Goal: Task Accomplishment & Management: Complete application form

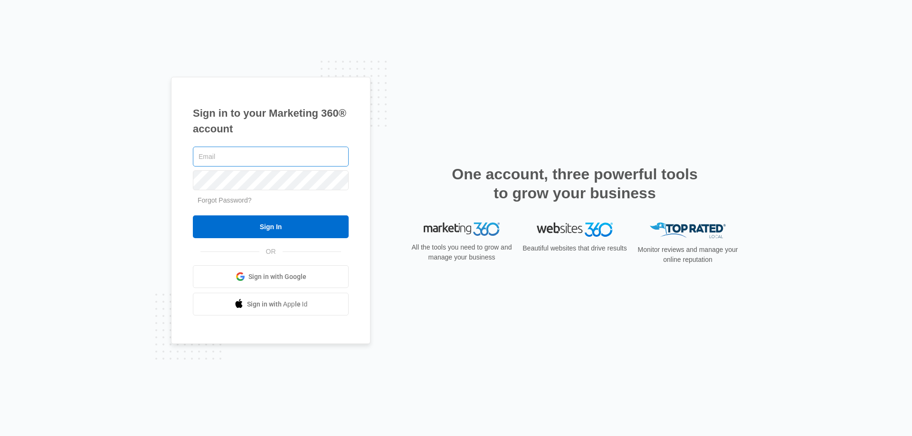
click at [283, 155] on input "text" at bounding box center [271, 157] width 156 height 20
type input "cheyenne.ca@theclothoption.org"
click at [193, 216] on input "Sign In" at bounding box center [271, 227] width 156 height 23
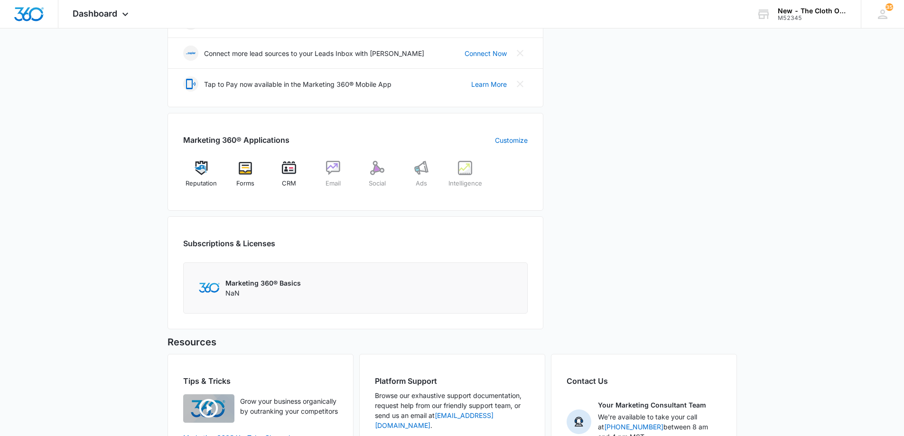
scroll to position [328, 0]
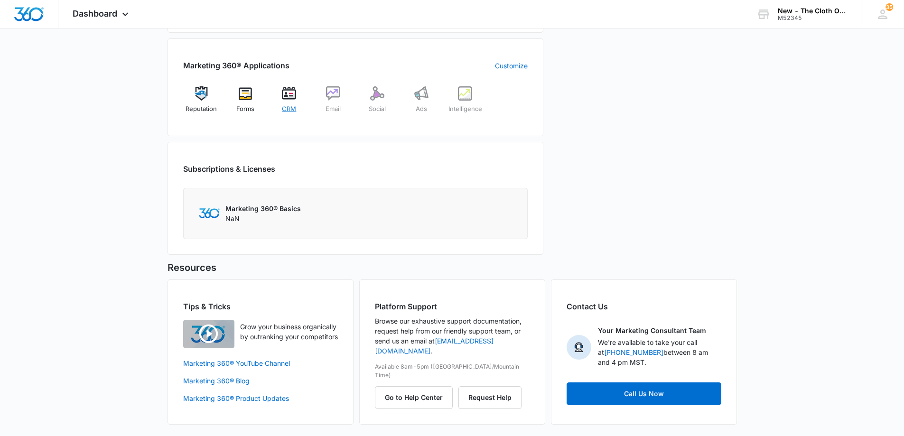
click at [276, 97] on div "CRM" at bounding box center [289, 103] width 37 height 34
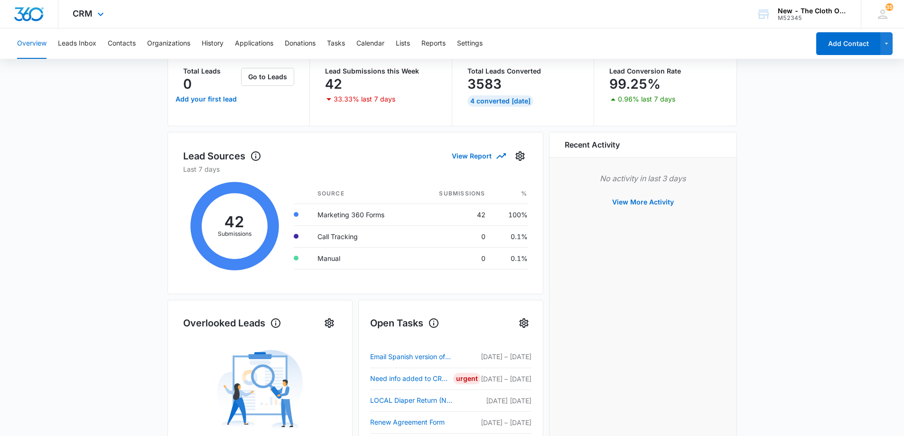
scroll to position [54, 0]
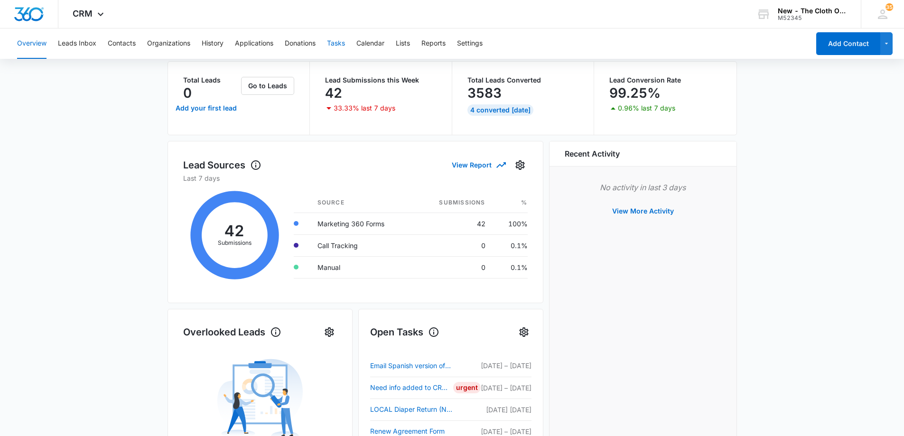
click at [331, 44] on button "Tasks" at bounding box center [336, 43] width 18 height 30
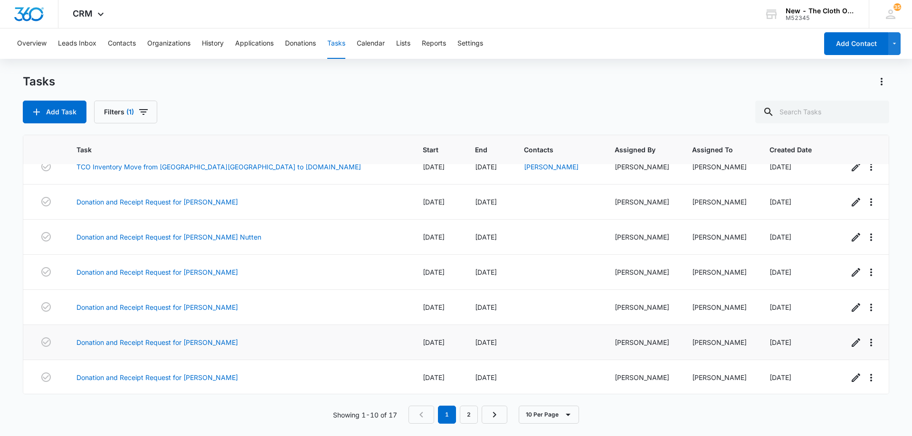
scroll to position [122, 0]
click at [466, 412] on link "2" at bounding box center [469, 415] width 18 height 18
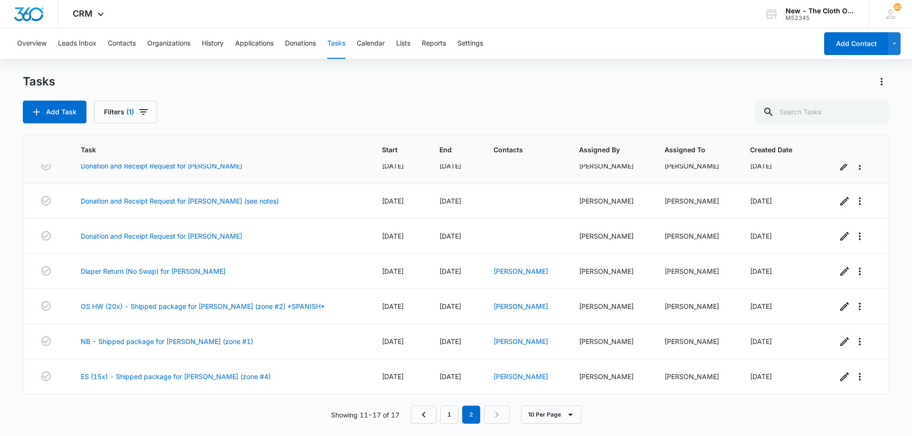
scroll to position [16, 0]
click at [203, 303] on link "OS HW (20x) - Shipped package for [PERSON_NAME] (zone #2) *SPANISH*" at bounding box center [203, 306] width 244 height 10
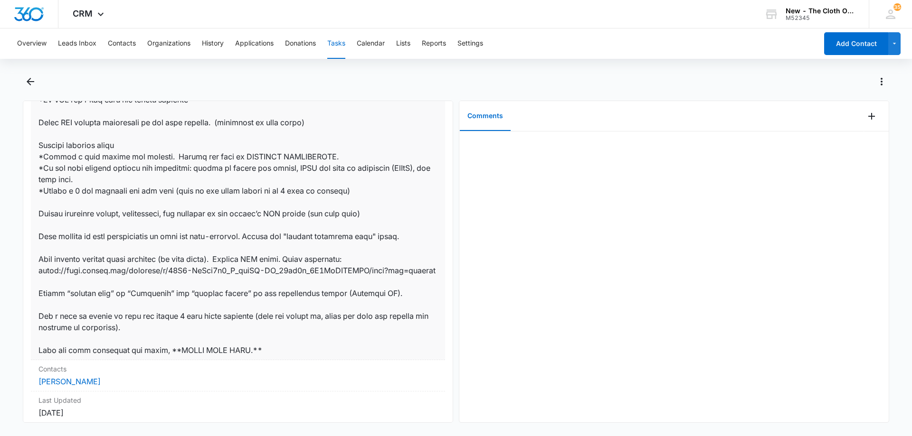
scroll to position [563, 0]
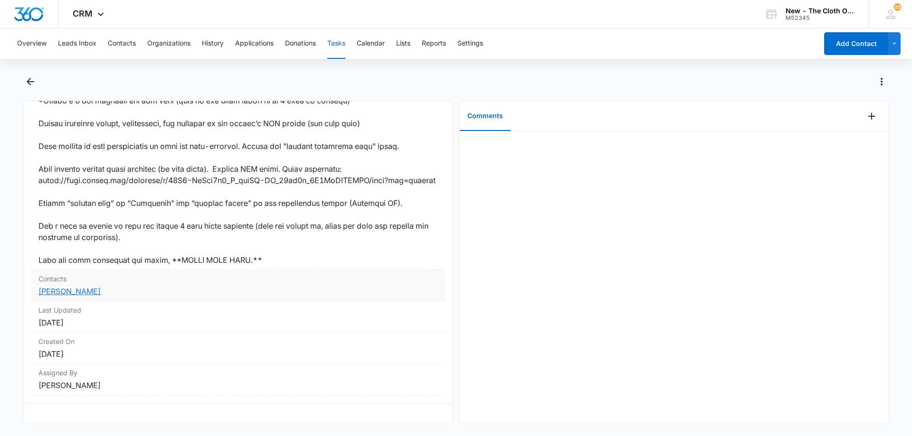
click at [67, 287] on link "Marci Hurst" at bounding box center [69, 291] width 62 height 9
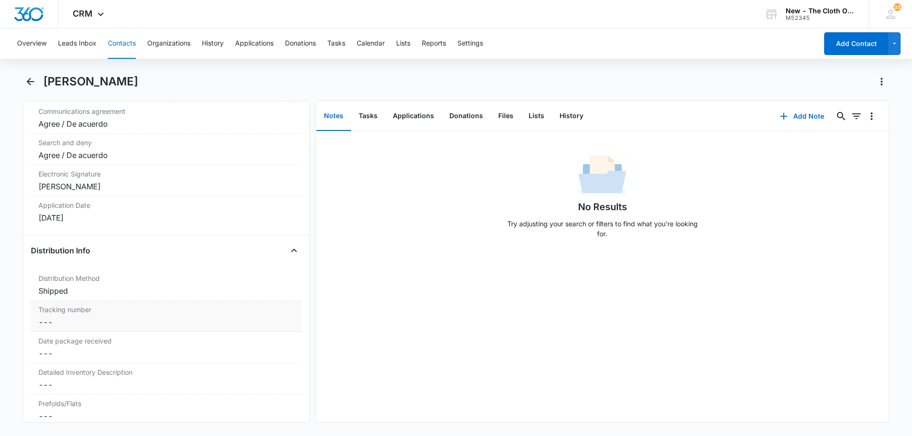
scroll to position [2232, 0]
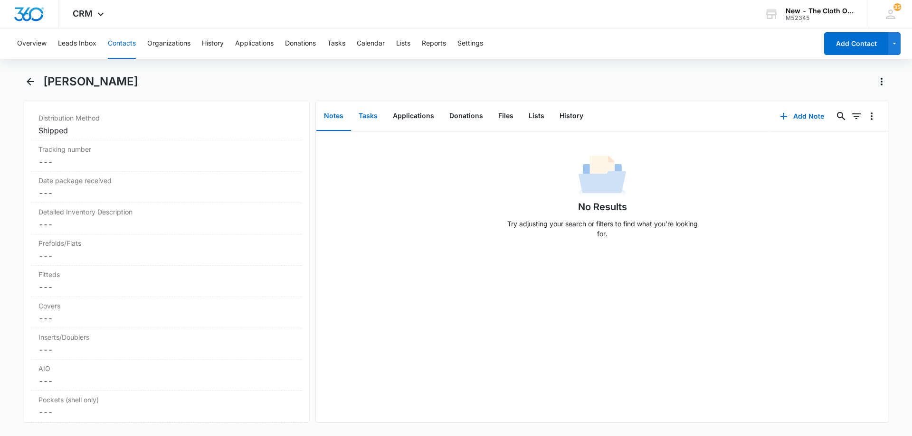
drag, startPoint x: 368, startPoint y: 119, endPoint x: 374, endPoint y: 120, distance: 5.8
click at [368, 119] on button "Tasks" at bounding box center [368, 116] width 34 height 29
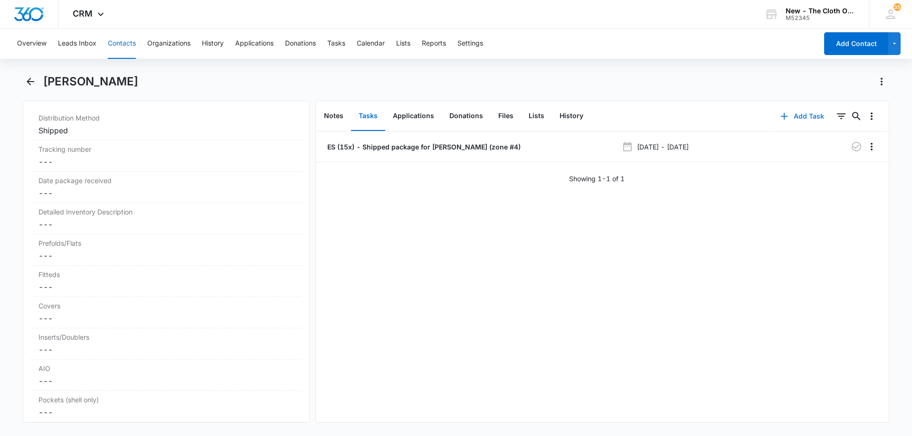
click at [800, 118] on button "Add Task" at bounding box center [802, 116] width 63 height 23
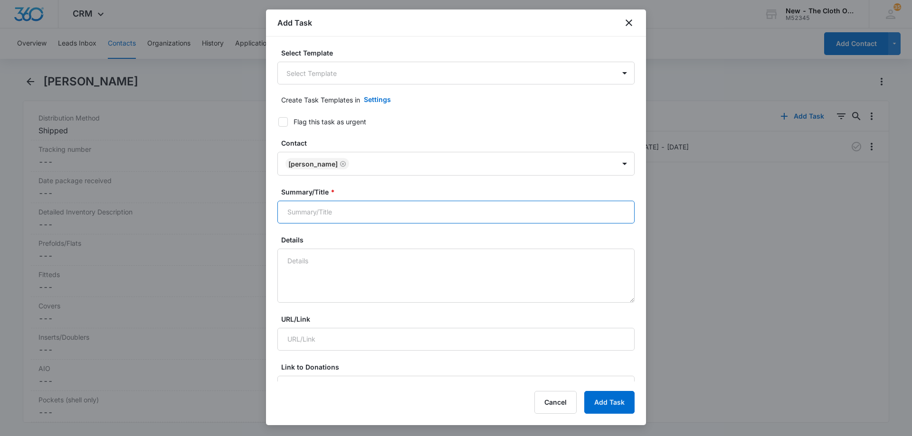
click at [352, 215] on input "Summary/Title *" at bounding box center [455, 212] width 357 height 23
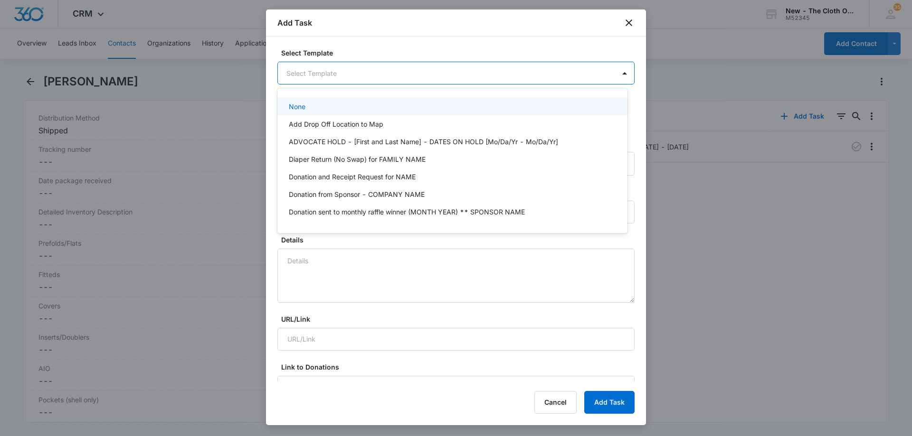
click at [361, 67] on body "CRM Apps Reputation Forms CRM Email Social Ads Intelligence Brand Settings New …" at bounding box center [456, 218] width 912 height 436
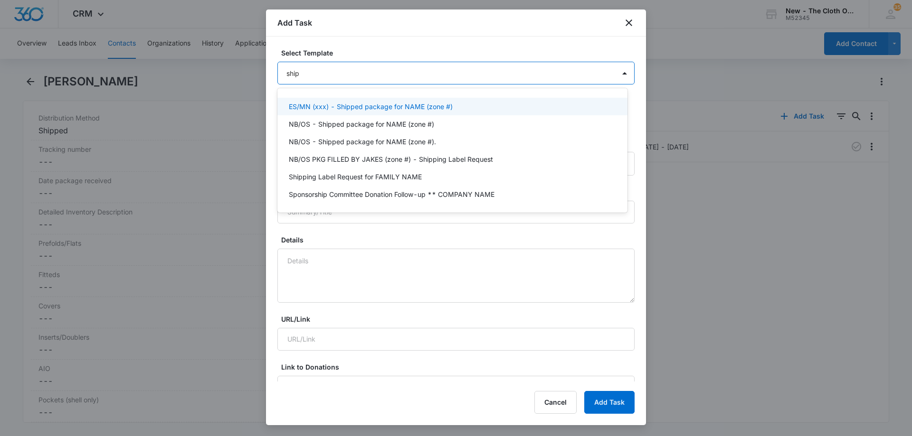
type input "shipp"
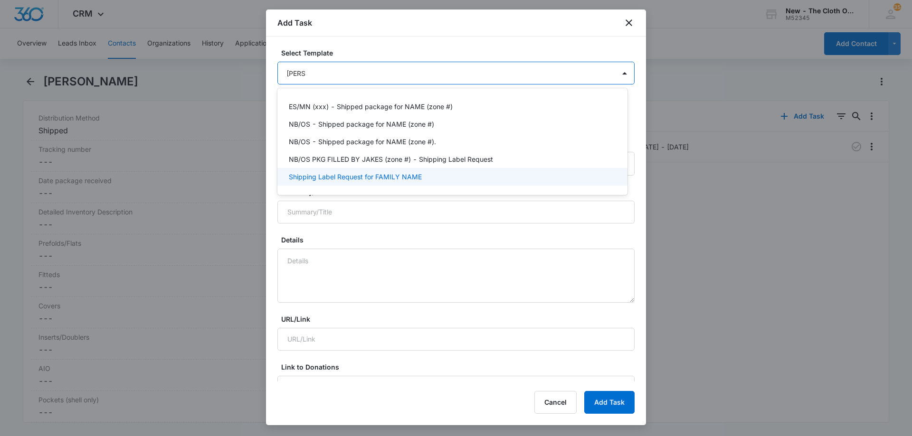
click at [385, 180] on p "Shipping Label Request for FAMILY NAME" at bounding box center [355, 177] width 133 height 10
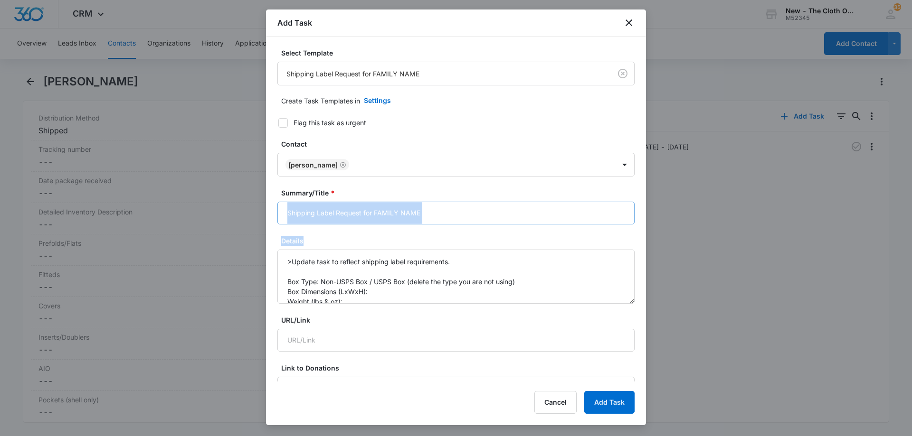
drag, startPoint x: 434, startPoint y: 227, endPoint x: 419, endPoint y: 219, distance: 17.2
drag, startPoint x: 425, startPoint y: 216, endPoint x: 374, endPoint y: 217, distance: 51.8
click at [374, 217] on input "Shipping Label Request for FAMILY NAME" at bounding box center [455, 213] width 357 height 23
type input "Shipping Label Request for M HURST"
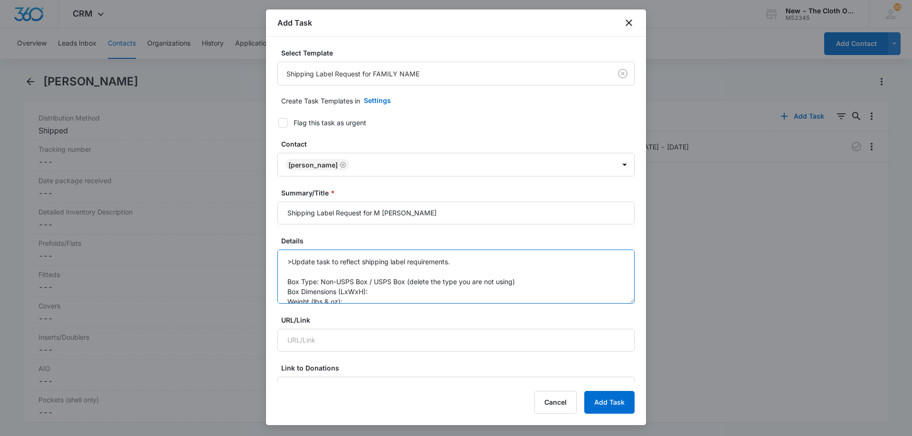
drag, startPoint x: 370, startPoint y: 281, endPoint x: 517, endPoint y: 283, distance: 146.7
click at [517, 283] on textarea ">Update task to reflect shipping label requirements. Box Type: Non-USPS Box / U…" at bounding box center [455, 277] width 357 height 54
click at [389, 295] on textarea ">Update task to reflect shipping label requirements. Box Type: Non-USPS Box Box…" at bounding box center [455, 277] width 357 height 54
drag, startPoint x: 404, startPoint y: 292, endPoint x: 378, endPoint y: 294, distance: 25.7
click at [378, 294] on textarea ">Update task to reflect shipping label requirements. Box Type: Non-USPS Box Box…" at bounding box center [455, 277] width 357 height 54
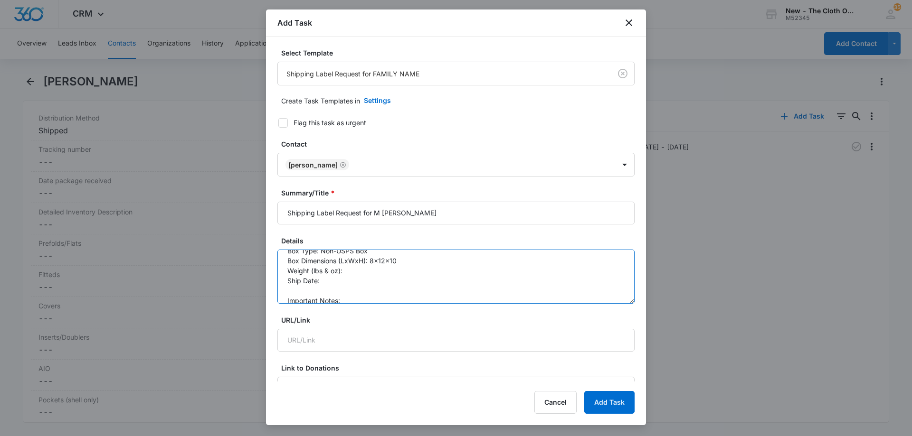
scroll to position [47, 0]
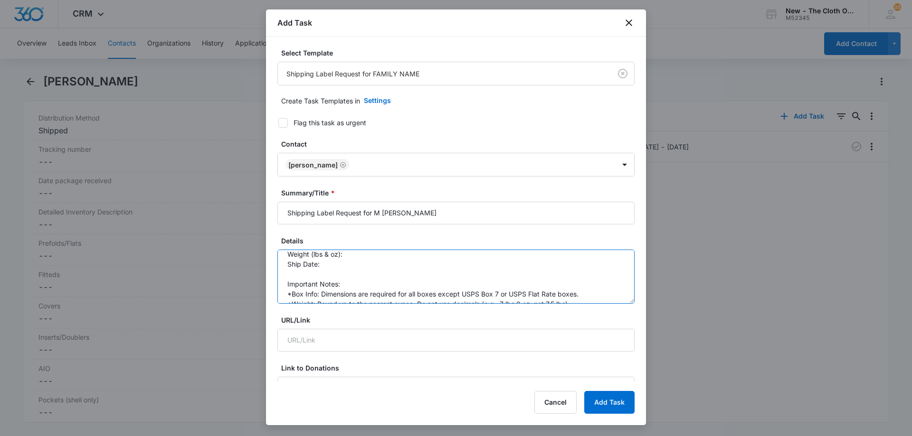
click at [350, 257] on textarea ">Update task to reflect shipping label requirements. Box Type: Non-USPS Box Box…" at bounding box center [455, 277] width 357 height 54
click at [346, 267] on textarea ">Update task to reflect shipping label requirements. Box Type: Non-USPS Box Box…" at bounding box center [455, 277] width 357 height 54
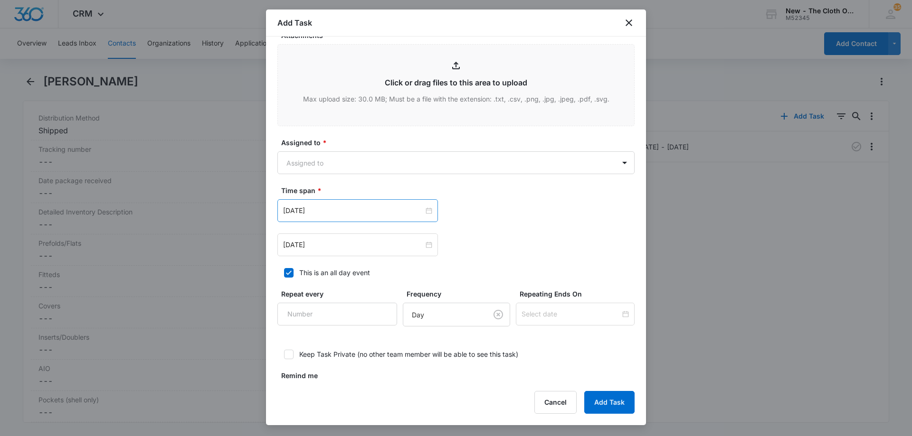
scroll to position [475, 0]
type textarea ">Update task to reflect shipping label requirements. Box Type: Non-USPS Box Box…"
click at [339, 157] on body "CRM Apps Reputation Forms CRM Email Social Ads Intelligence Brand Settings New …" at bounding box center [456, 218] width 912 height 436
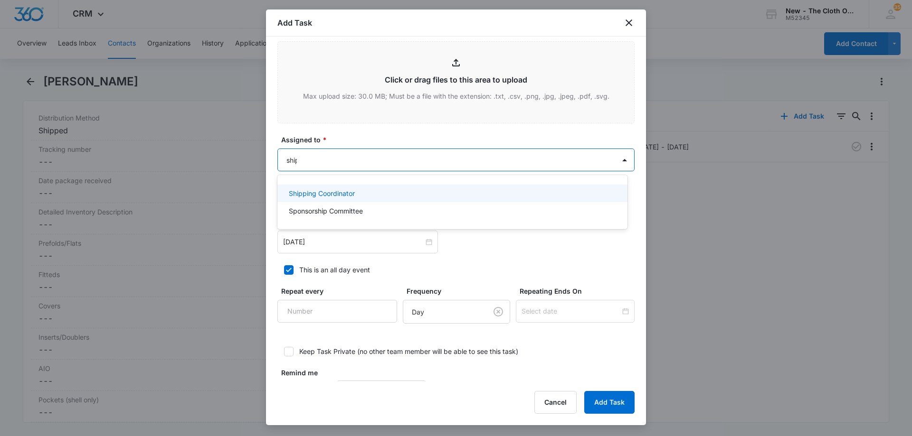
type input "shipp"
click at [349, 188] on p "Shipping Coordinator" at bounding box center [322, 193] width 66 height 10
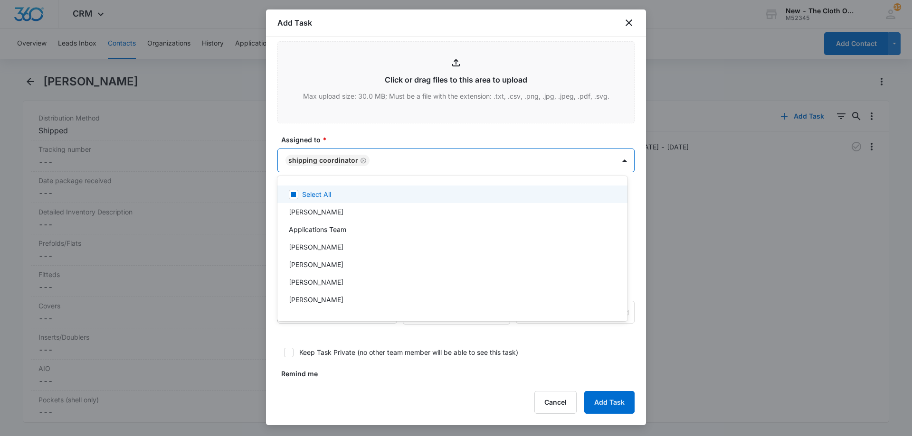
click at [395, 136] on div at bounding box center [456, 218] width 912 height 436
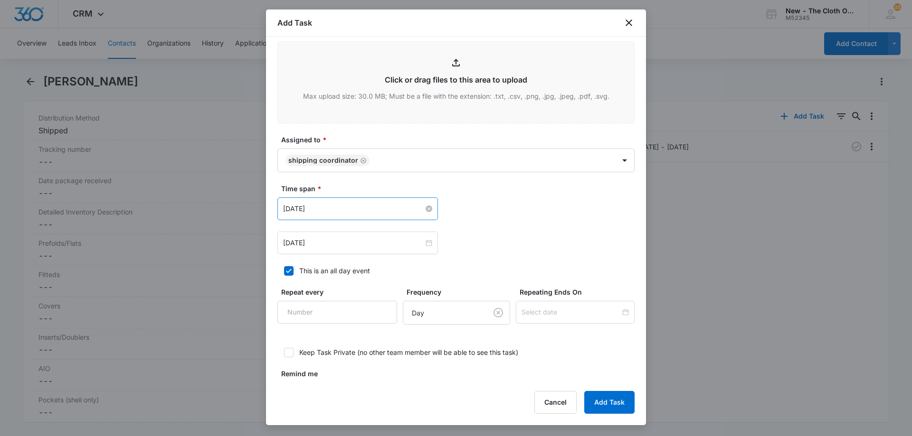
click at [361, 210] on input "Sep 26, 2024" at bounding box center [353, 209] width 141 height 10
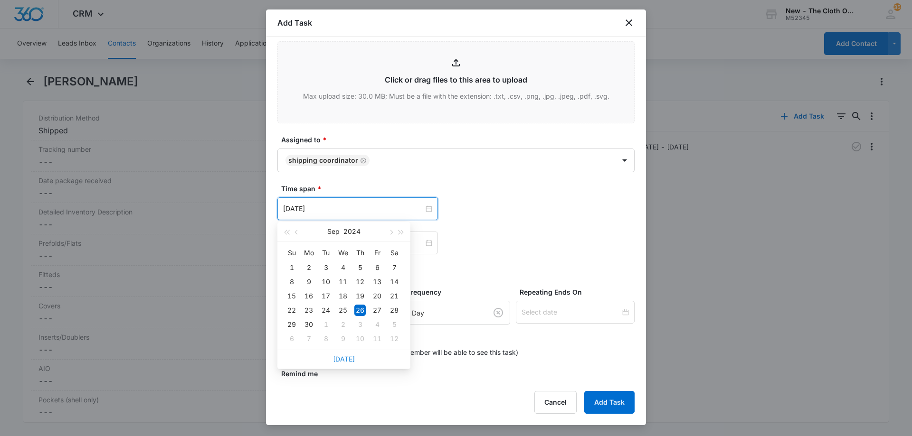
click at [341, 358] on link "Today" at bounding box center [344, 359] width 22 height 8
type input "Sep 8, 2025"
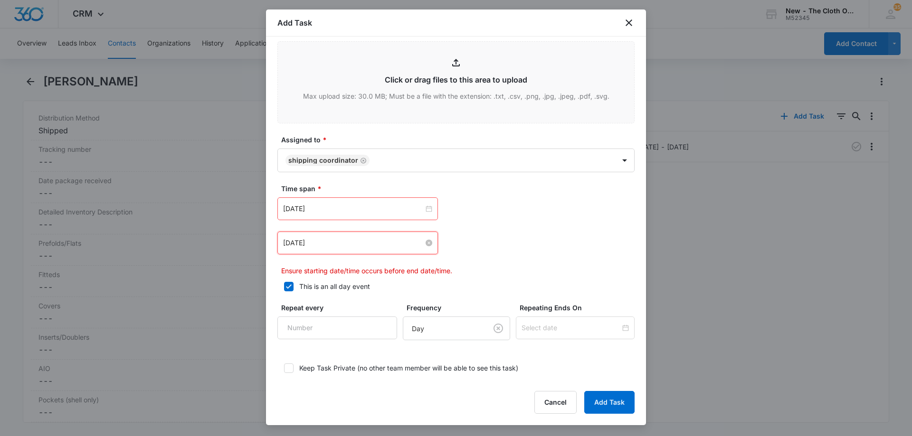
click at [346, 247] on input "Sep 27, 2024" at bounding box center [353, 243] width 141 height 10
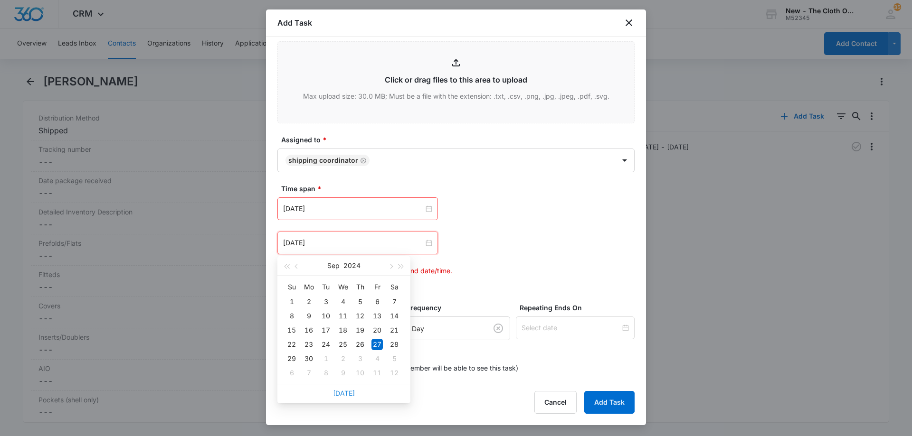
click at [343, 392] on link "Today" at bounding box center [344, 393] width 22 height 8
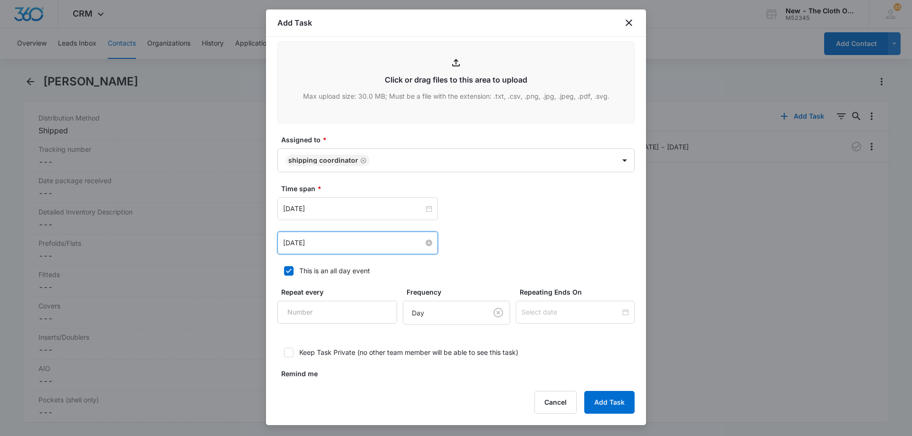
click at [397, 242] on input "Sep 8, 2025" at bounding box center [353, 243] width 141 height 10
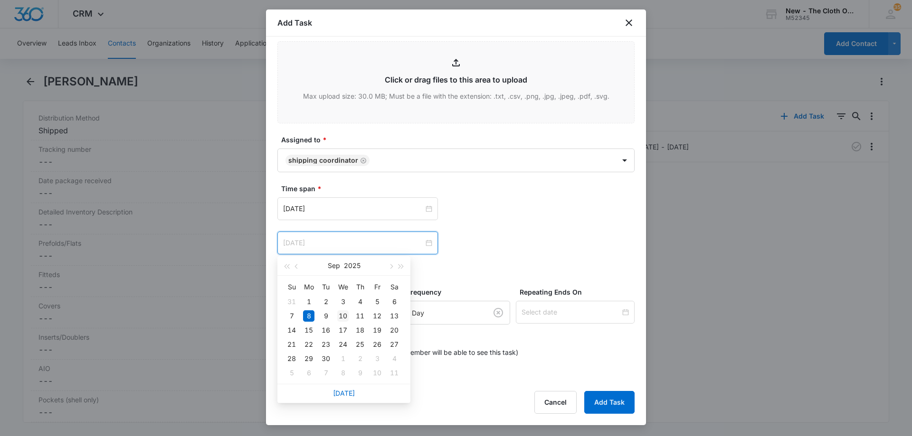
type input "Sep 10, 2025"
click at [344, 317] on div "10" at bounding box center [342, 316] width 11 height 11
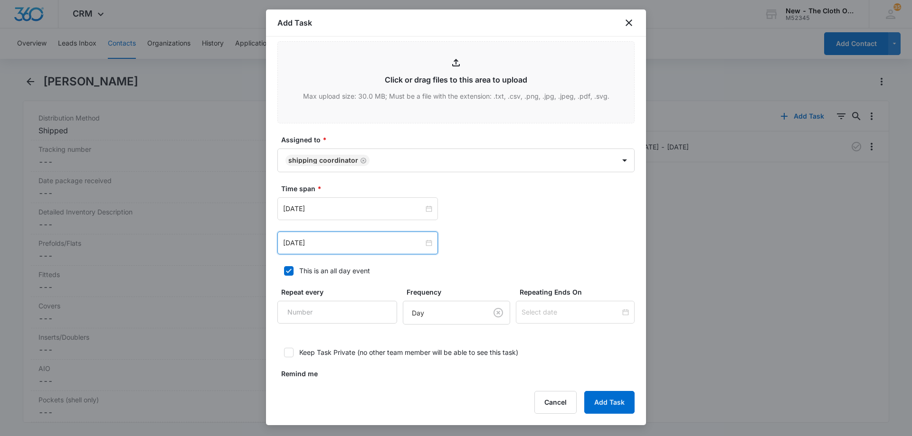
click at [491, 228] on div "Sep 8, 2025 Sep 2025 Su Mo Tu We Th Fr Sa 31 1 2 3 4 5 6 7 8 9 10 11 12 13 14 1…" at bounding box center [455, 226] width 357 height 57
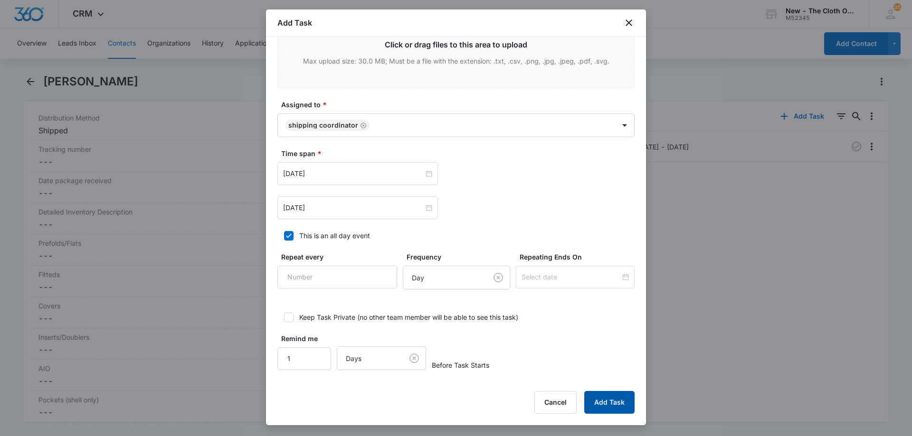
click at [614, 403] on button "Add Task" at bounding box center [609, 402] width 50 height 23
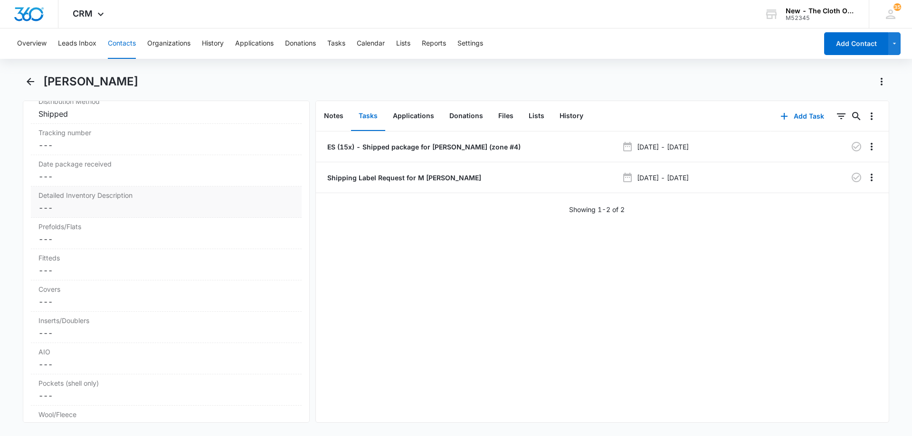
scroll to position [2232, 0]
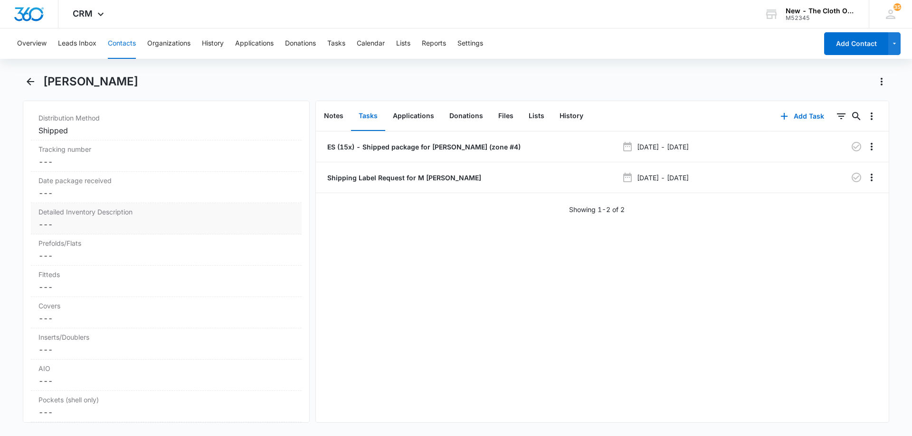
click at [115, 221] on dd "Cancel Save Changes ---" at bounding box center [165, 224] width 255 height 11
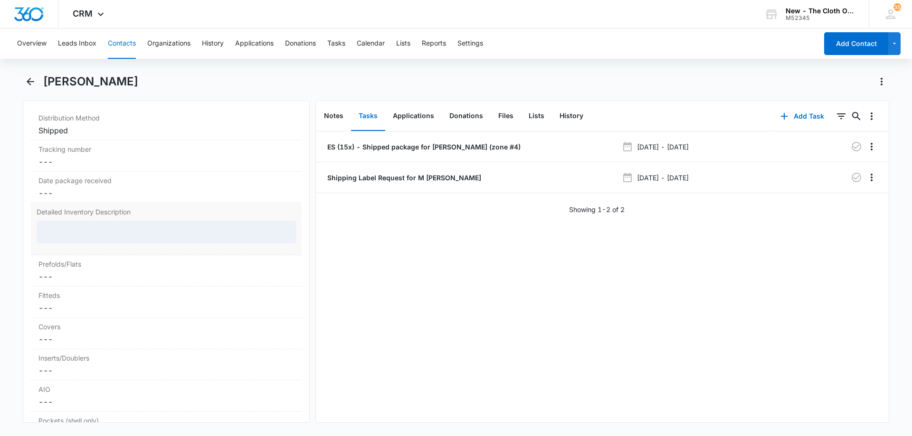
click at [88, 229] on div at bounding box center [166, 232] width 259 height 23
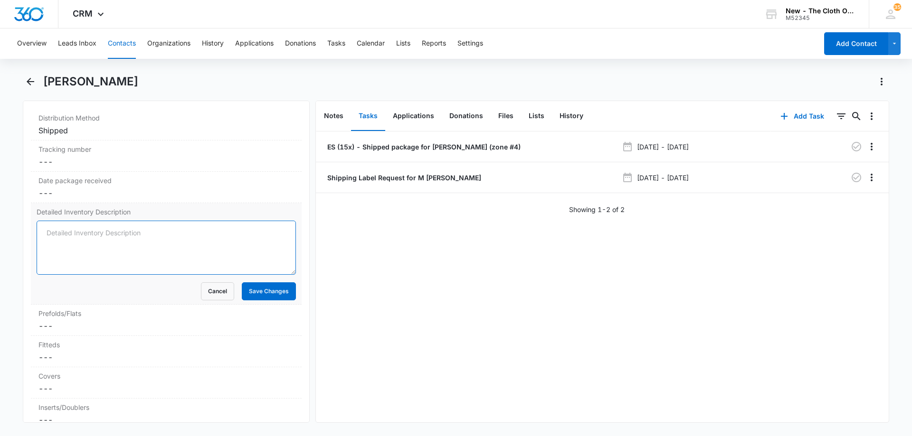
click at [91, 228] on textarea "Detailed Inventory Description" at bounding box center [166, 248] width 259 height 54
paste textarea "3 EUC Clotheez prefolds (brown trim/ large), 24 inserts (12 GUC microfiber, 3 G…"
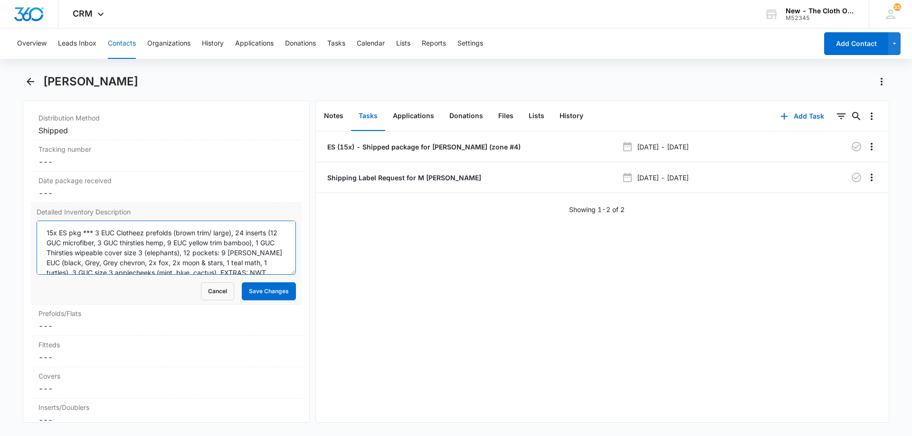
scroll to position [12, 0]
click at [134, 232] on textarea "15x ES pkg *** 3 EUC Clotheez prefolds (brown trim/ large), 24 inserts (12 GUC …" at bounding box center [166, 248] width 259 height 54
drag, startPoint x: 163, startPoint y: 230, endPoint x: 161, endPoint y: 240, distance: 10.1
click at [161, 239] on textarea "15x ES pkg *** 3 EUC Clotheez prefolds (brown trim/ large), 24 inserts (12 GUC …" at bounding box center [166, 248] width 259 height 54
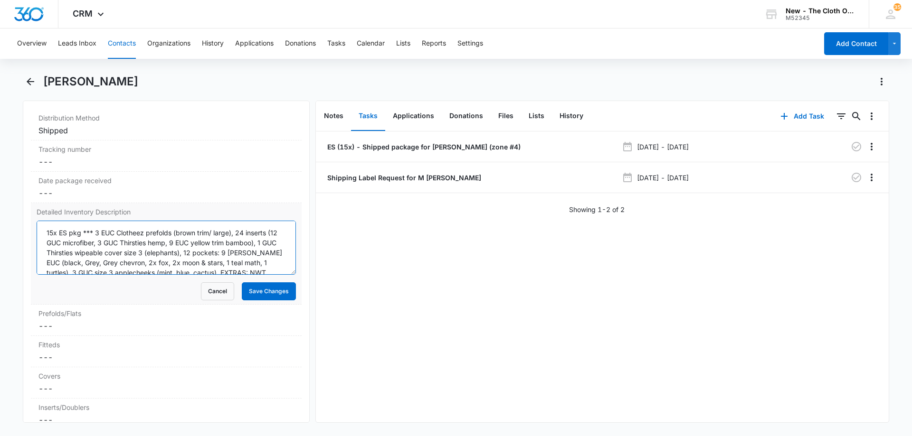
click at [211, 232] on textarea "15x ES pkg *** 3 EUC Clotheez prefolds (brown trim/ large), 24 inserts (12 GUC …" at bounding box center [166, 248] width 259 height 54
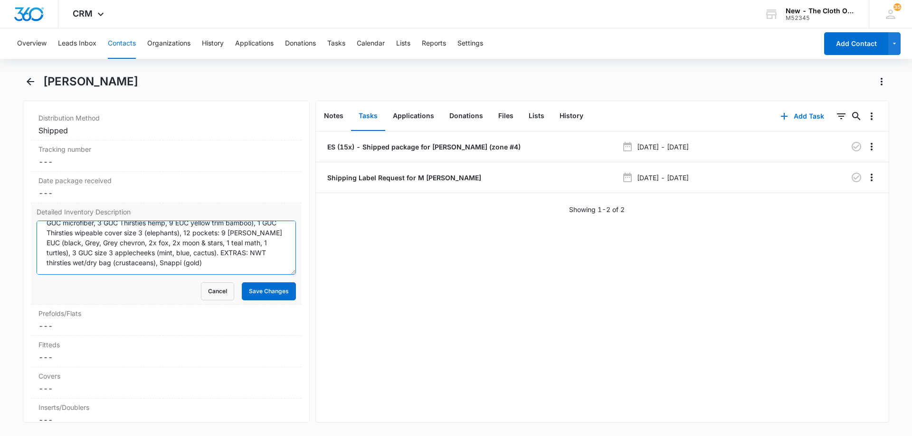
drag, startPoint x: 241, startPoint y: 233, endPoint x: 205, endPoint y: 233, distance: 36.6
click at [205, 233] on textarea "15x ES pkg *** 3 EUC Clotheez prefolds (brown trim/large), 24 inserts (12 GUC m…" at bounding box center [166, 248] width 259 height 54
click at [238, 231] on textarea "15x ES pkg *** 3 EUC Clotheez prefolds (brown trim/large), 24 inserts (12 GUC m…" at bounding box center [166, 248] width 259 height 54
click at [213, 232] on textarea "15x ES pkg *** 3 EUC Clotheez prefolds (brown trim/large), 24 inserts (12 GUC m…" at bounding box center [166, 248] width 259 height 54
click at [182, 250] on textarea "15x ES pkg *** 3 EUC Clotheez prefolds (brown trim/large), 24 inserts (12 GUC m…" at bounding box center [166, 248] width 259 height 54
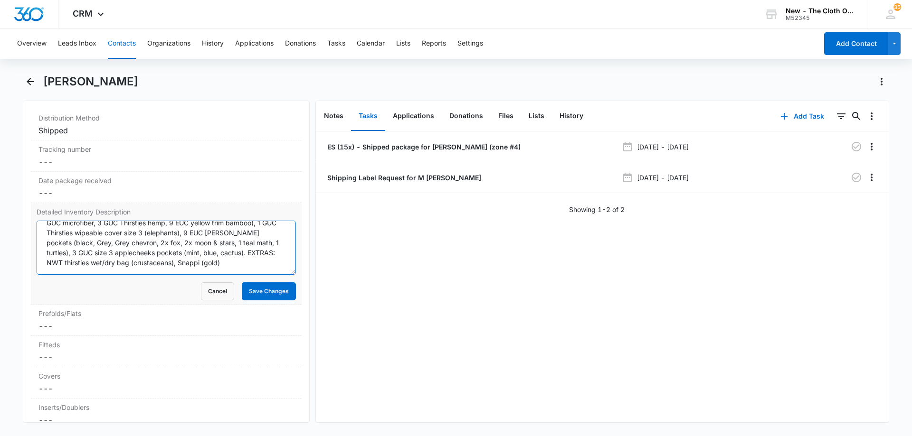
click at [143, 253] on textarea "15x ES pkg *** 3 EUC Clotheez prefolds (brown trim/large), 24 inserts (12 GUC m…" at bounding box center [166, 248] width 259 height 54
click at [97, 262] on textarea "15x ES pkg *** 3 EUC Clotheez prefolds (brown trim/large), 24 inserts (12 GUC m…" at bounding box center [166, 248] width 259 height 54
type textarea "15x ES pkg *** 3 EUC Clotheez prefolds (brown trim/large), 24 inserts (12 GUC m…"
click at [253, 291] on button "Save Changes" at bounding box center [269, 292] width 54 height 18
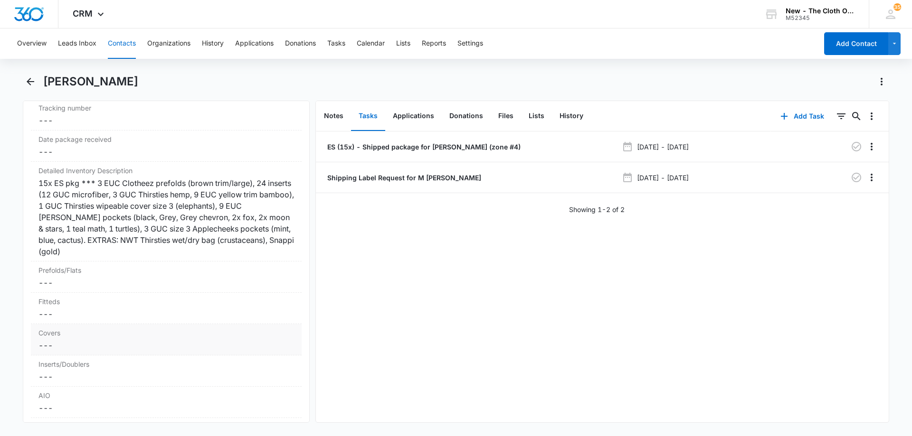
scroll to position [2327, 0]
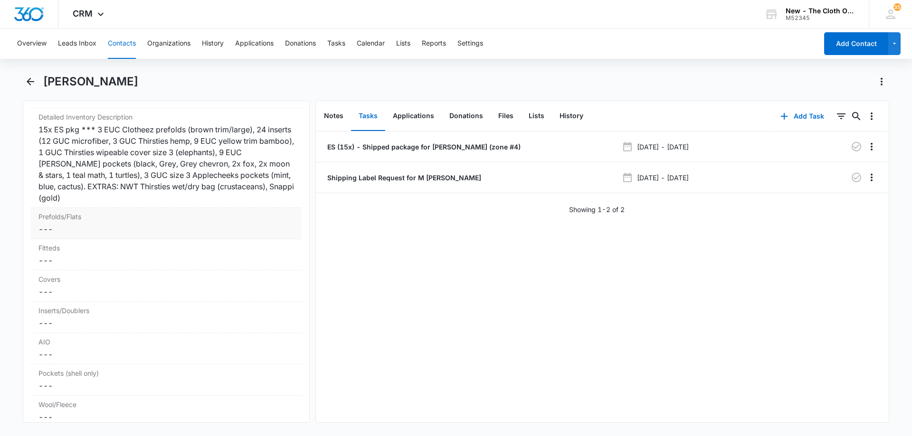
click at [68, 220] on label "Prefolds/Flats" at bounding box center [165, 217] width 255 height 10
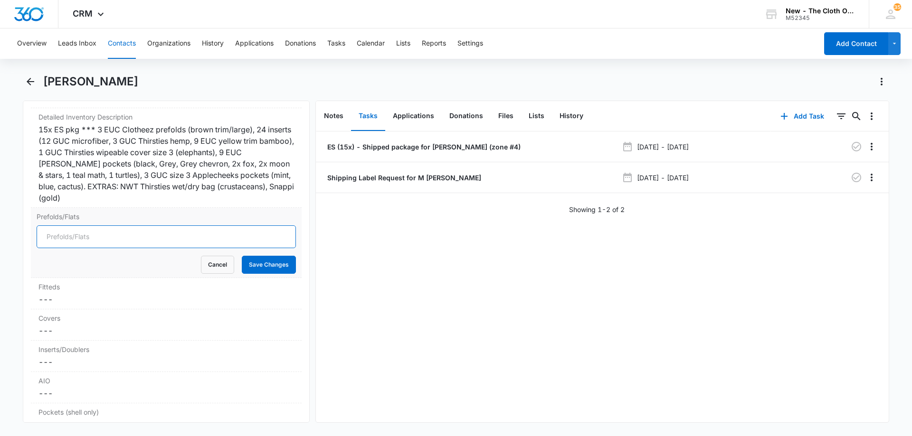
click at [72, 239] on input "Prefolds/Flats" at bounding box center [166, 237] width 259 height 23
type input "3"
click at [79, 327] on dd "Cancel Save Changes ---" at bounding box center [165, 330] width 255 height 11
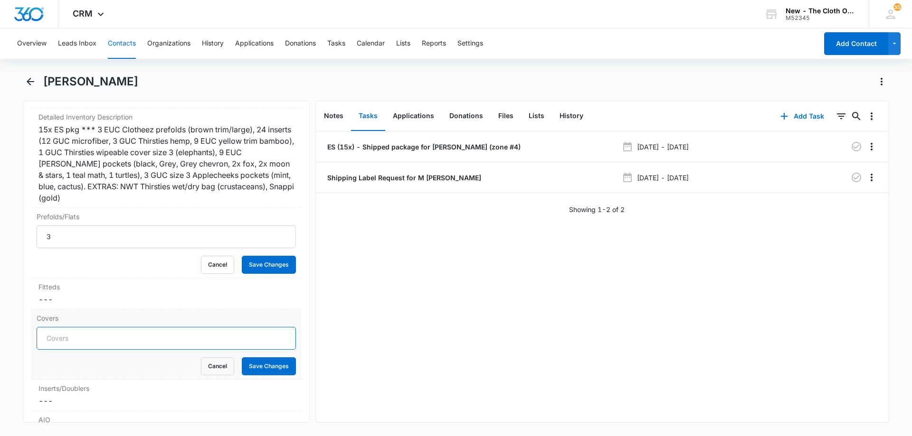
click at [69, 337] on input "Covers" at bounding box center [166, 338] width 259 height 23
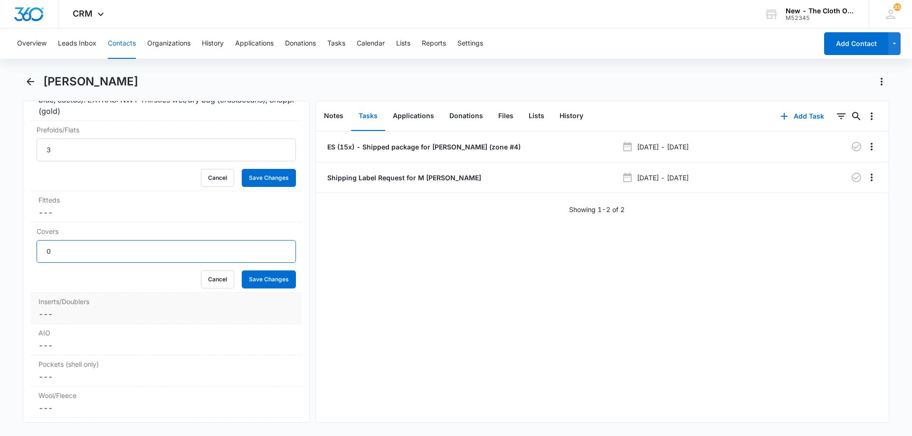
scroll to position [2421, 0]
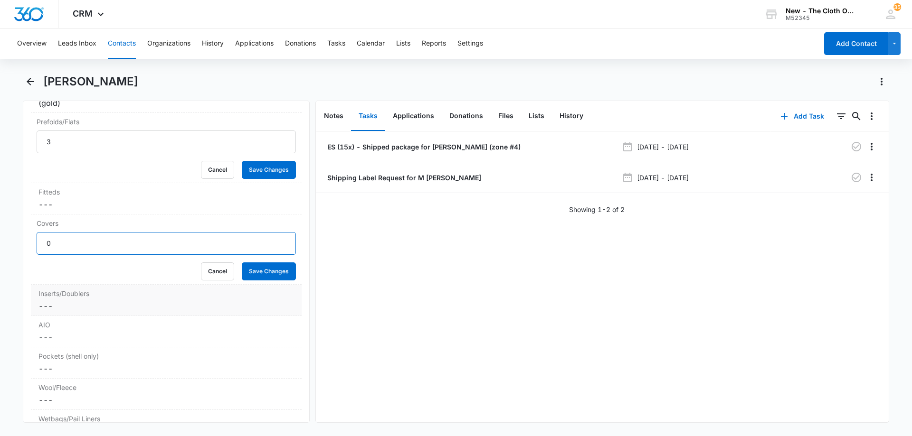
type input "0"
click at [64, 311] on dd "Cancel Save Changes ---" at bounding box center [165, 306] width 255 height 11
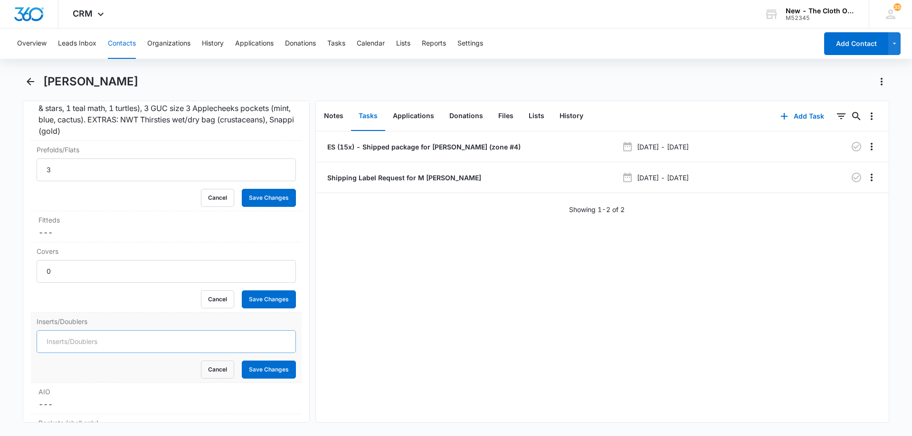
scroll to position [2469, 0]
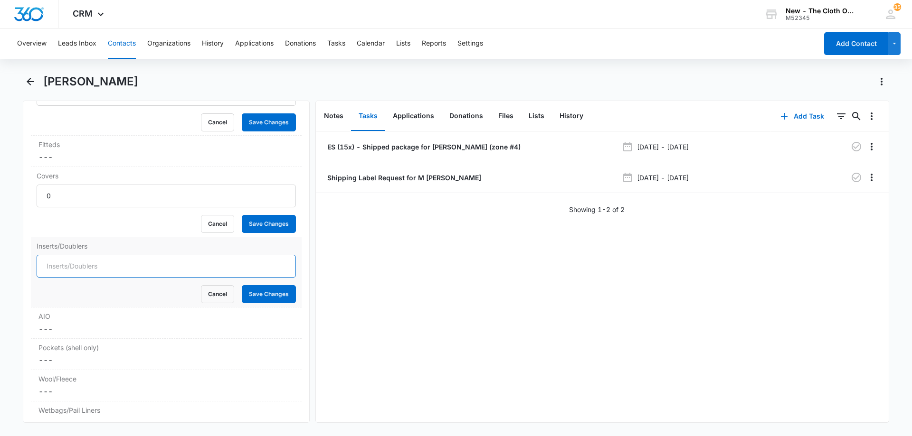
click at [71, 269] on input "Inserts/Doublers" at bounding box center [166, 266] width 259 height 23
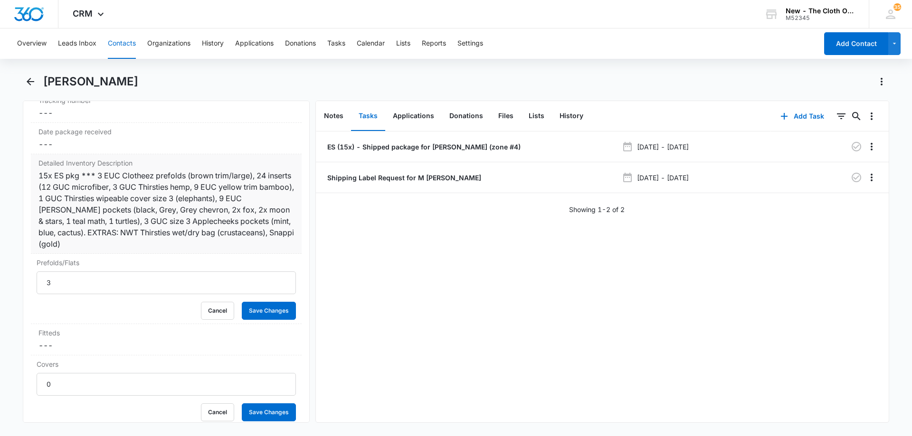
scroll to position [2279, 0]
type input "24"
click at [105, 236] on div "15x ES pkg *** 3 EUC Clotheez prefolds (brown trim/large), 24 inserts (12 GUC m…" at bounding box center [165, 211] width 255 height 80
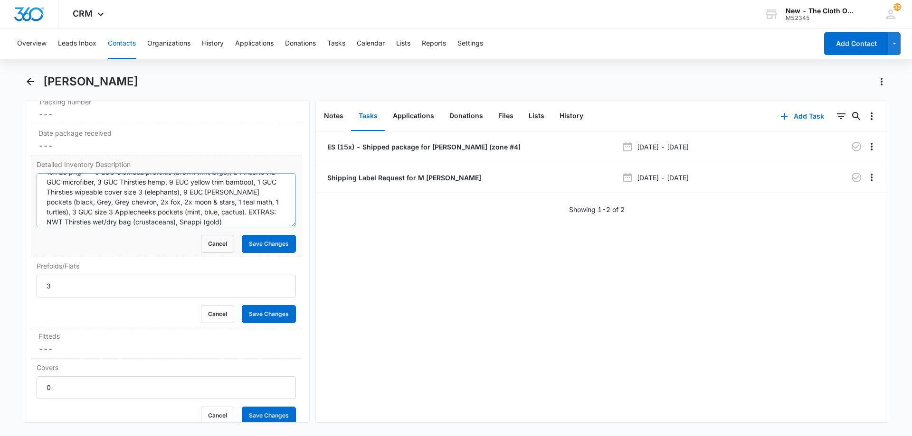
scroll to position [20, 0]
click at [271, 217] on textarea "15x ES pkg *** 3 EUC Clotheez prefolds (brown trim/large), 24 inserts (12 GUC m…" at bounding box center [166, 200] width 259 height 54
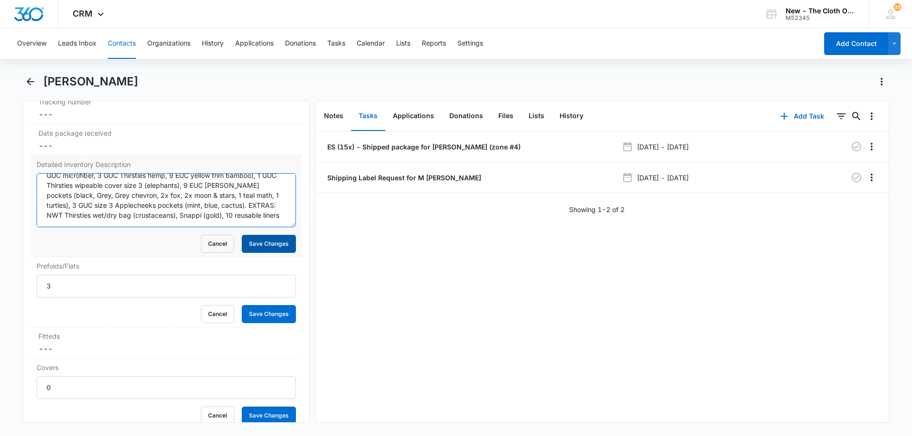
type textarea "15x ES pkg *** 3 EUC Clotheez prefolds (brown trim/large), 24 inserts (12 GUC m…"
click at [259, 243] on button "Save Changes" at bounding box center [269, 244] width 54 height 18
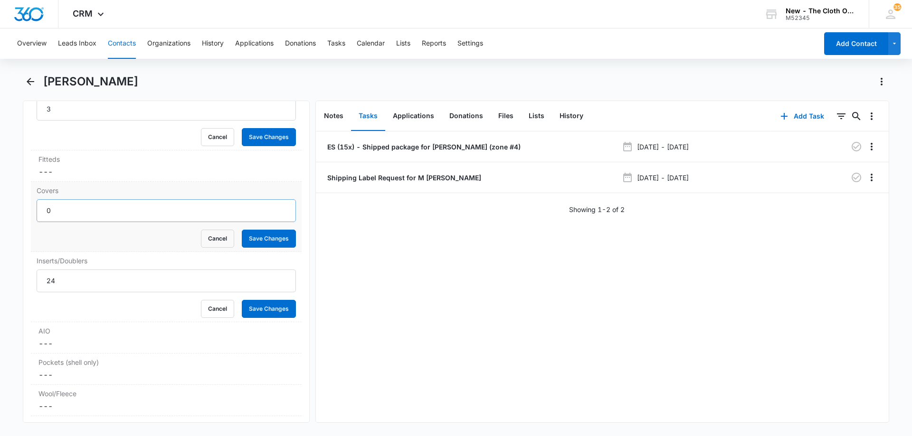
scroll to position [2467, 0]
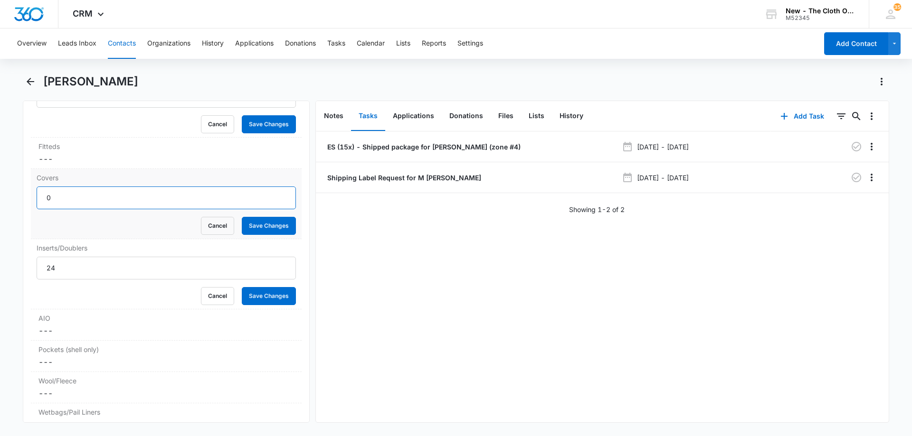
click at [73, 199] on input "0" at bounding box center [166, 198] width 259 height 23
drag, startPoint x: 73, startPoint y: 199, endPoint x: 0, endPoint y: 194, distance: 73.3
click at [0, 194] on main "Marci Hurst Remove MH Marci Hurst Contact Info Name Cancel Save Changes Marci H…" at bounding box center [456, 254] width 912 height 360
type input "1"
drag, startPoint x: 275, startPoint y: 233, endPoint x: 271, endPoint y: 221, distance: 12.8
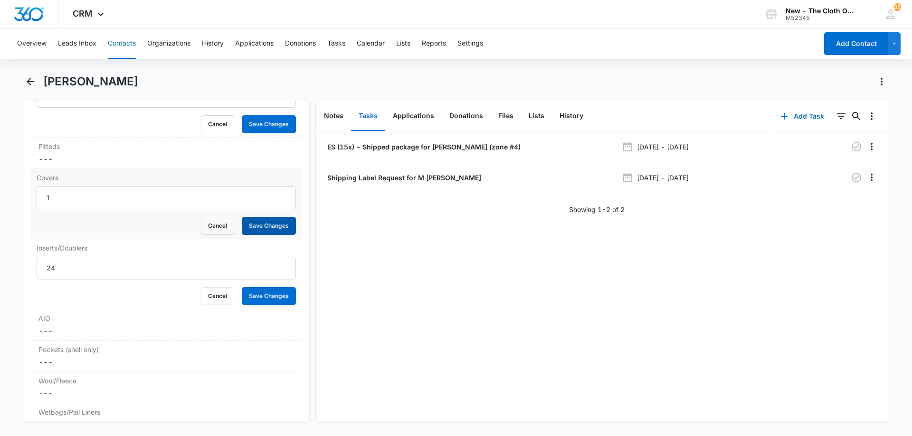
click at [274, 232] on button "Save Changes" at bounding box center [269, 226] width 54 height 18
click at [264, 125] on button "Save Changes" at bounding box center [269, 124] width 54 height 18
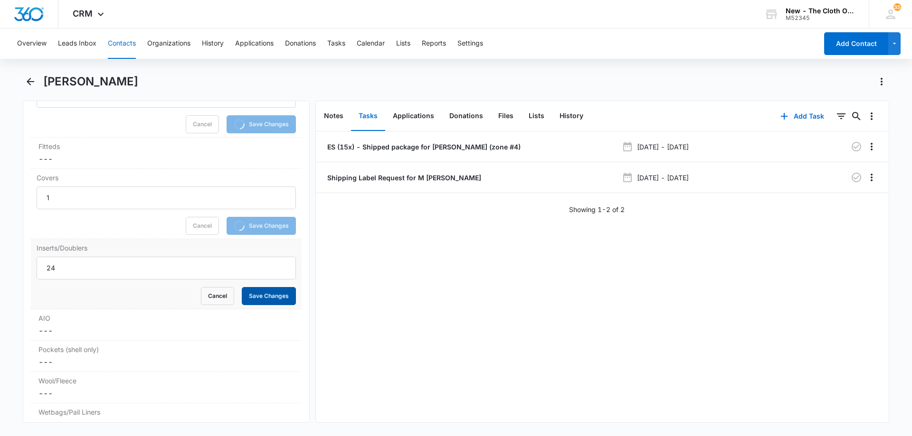
click at [251, 298] on button "Save Changes" at bounding box center [269, 296] width 54 height 18
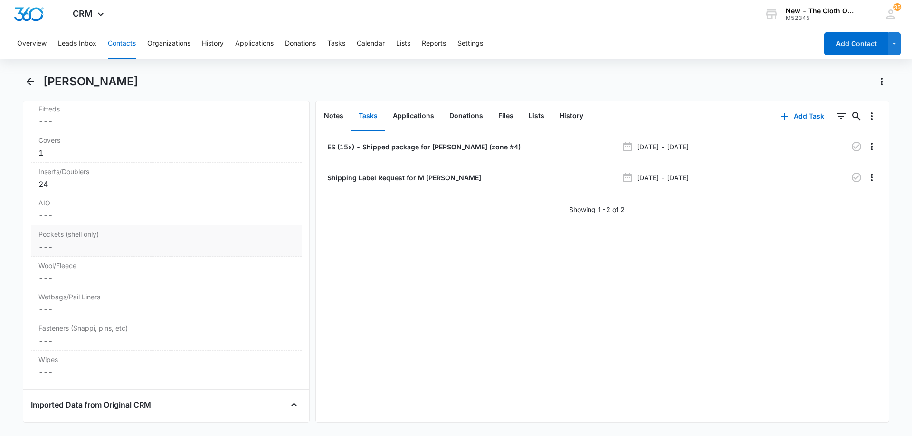
scroll to position [2443, 0]
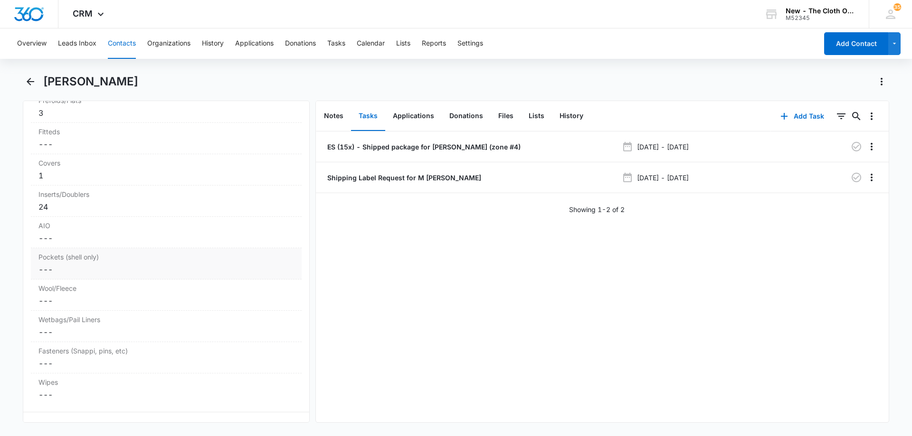
click at [94, 263] on div "Pockets (shell only) Cancel Save Changes ---" at bounding box center [166, 263] width 271 height 31
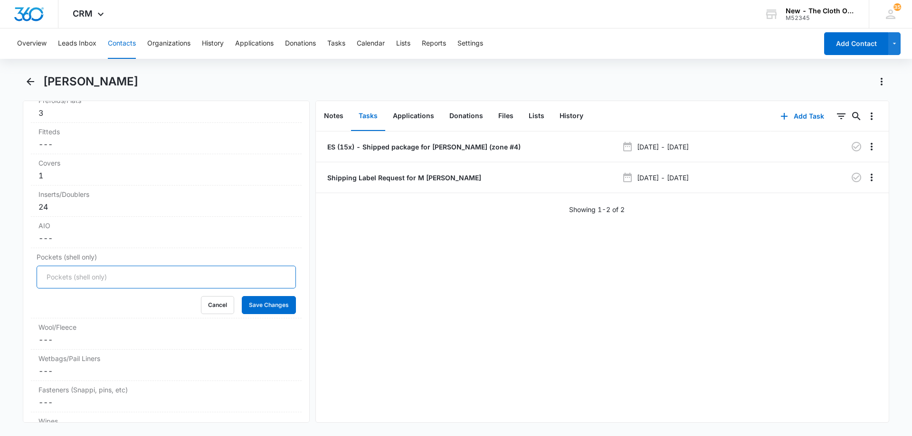
click at [65, 275] on input "Pockets (shell only)" at bounding box center [166, 277] width 259 height 23
type input "12"
click at [269, 302] on button "Save Changes" at bounding box center [269, 305] width 54 height 18
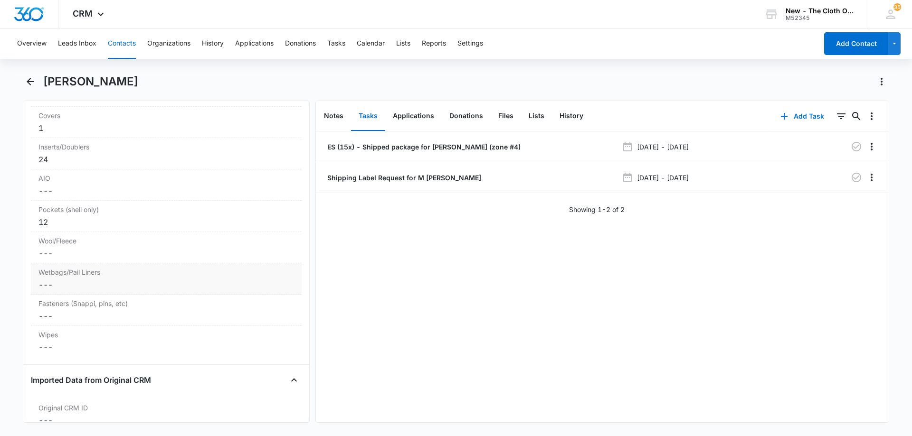
click at [95, 277] on label "Wetbags/Pail Liners" at bounding box center [165, 272] width 255 height 10
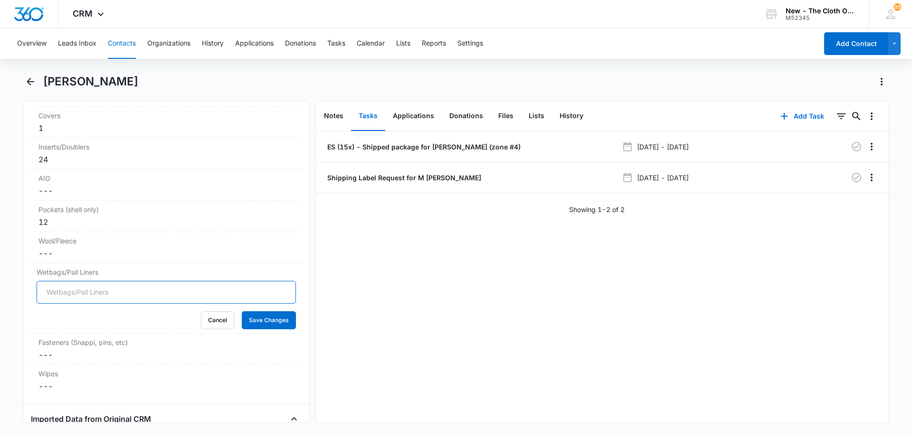
click at [78, 294] on input "Wetbags/Pail Liners" at bounding box center [166, 292] width 259 height 23
type input "1"
click at [273, 320] on button "Save Changes" at bounding box center [269, 320] width 54 height 18
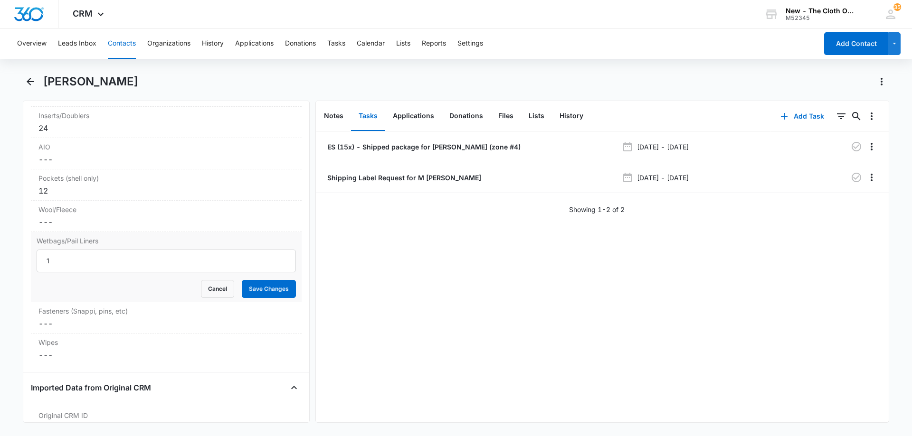
scroll to position [2538, 0]
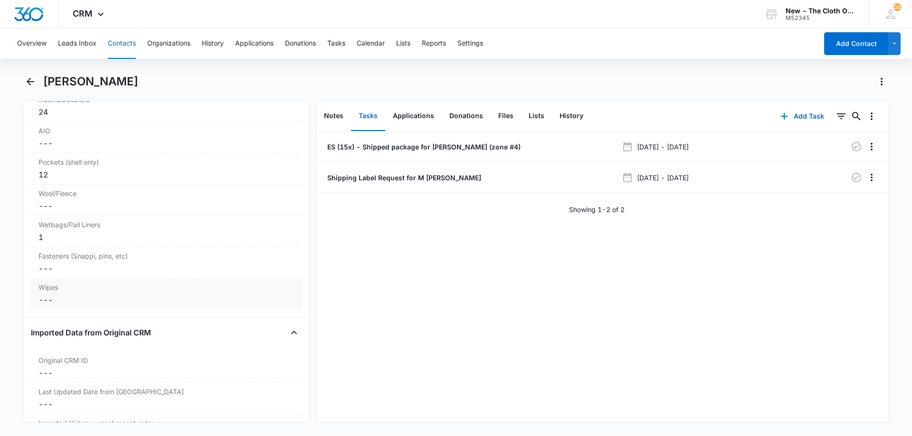
click at [90, 297] on dd "Cancel Save Changes ---" at bounding box center [165, 299] width 255 height 11
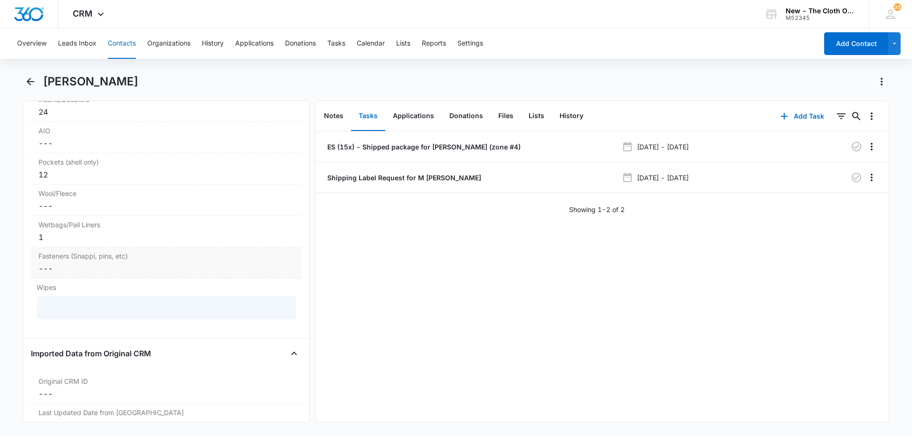
click at [93, 265] on dd "Cancel Save Changes ---" at bounding box center [165, 268] width 255 height 11
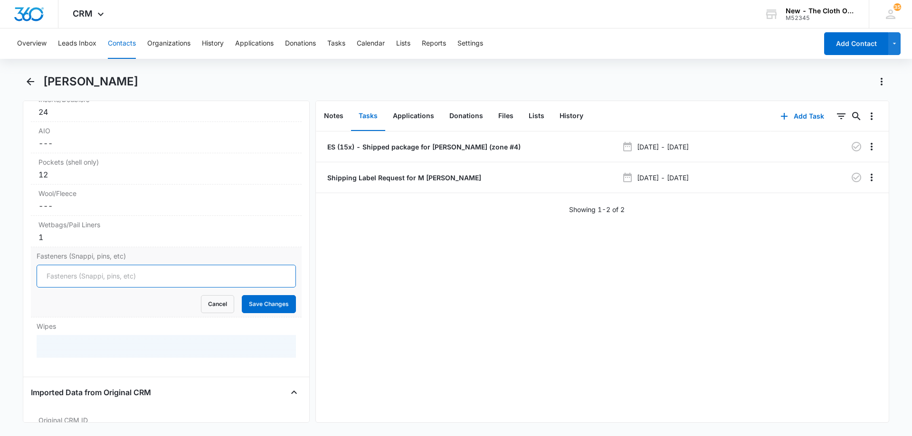
click at [76, 270] on input "Fasteners (Snappi, pins, etc)" at bounding box center [166, 276] width 259 height 23
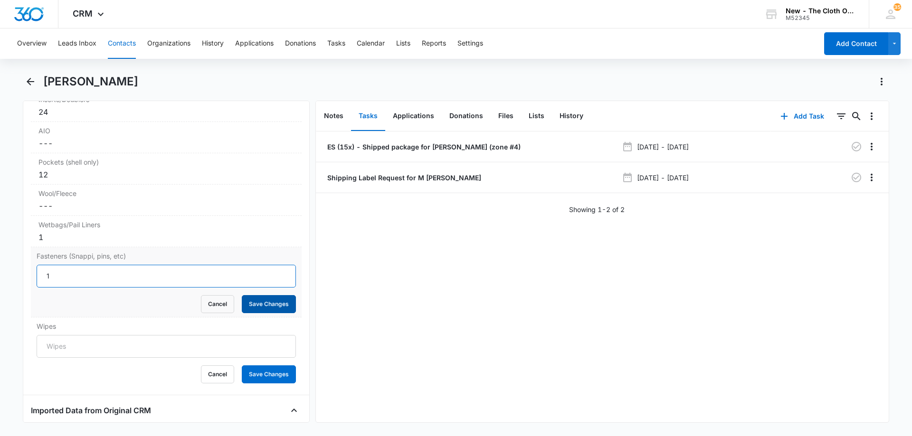
type input "1"
click at [262, 302] on button "Save Changes" at bounding box center [269, 304] width 54 height 18
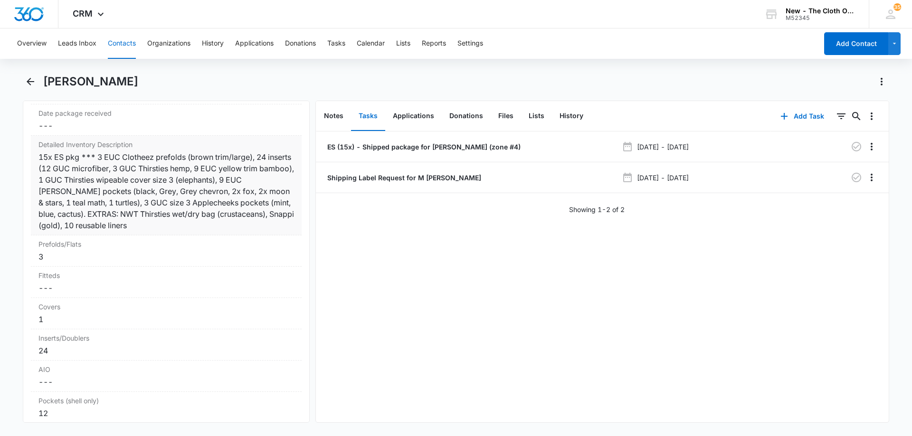
scroll to position [2292, 0]
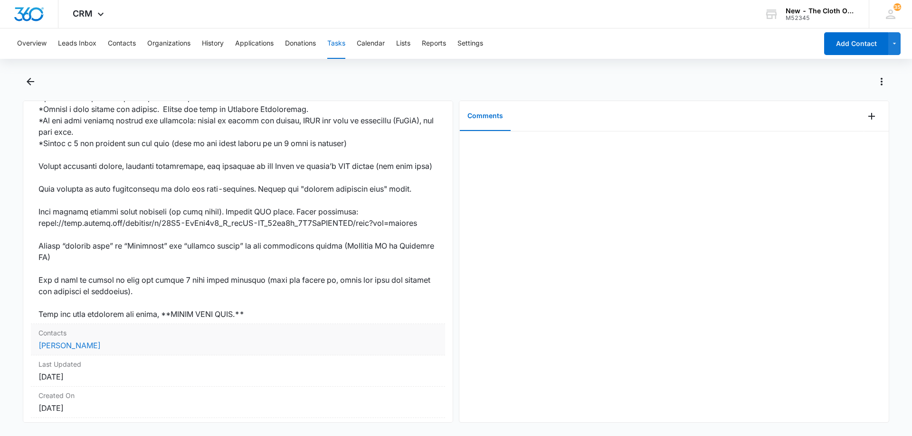
scroll to position [563, 0]
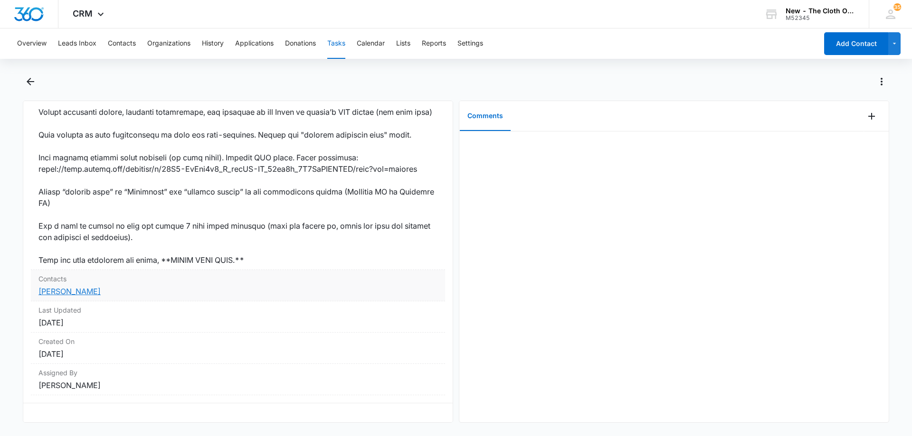
click at [69, 287] on link "Arianna Bearden" at bounding box center [69, 291] width 62 height 9
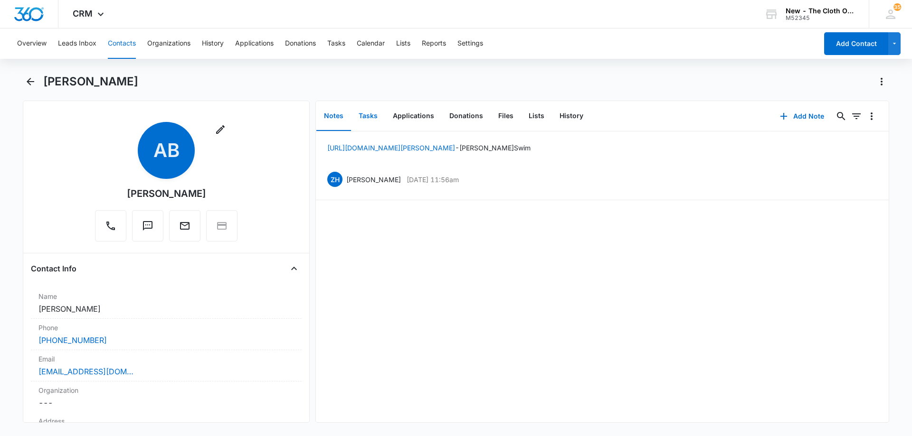
click at [373, 115] on button "Tasks" at bounding box center [368, 116] width 34 height 29
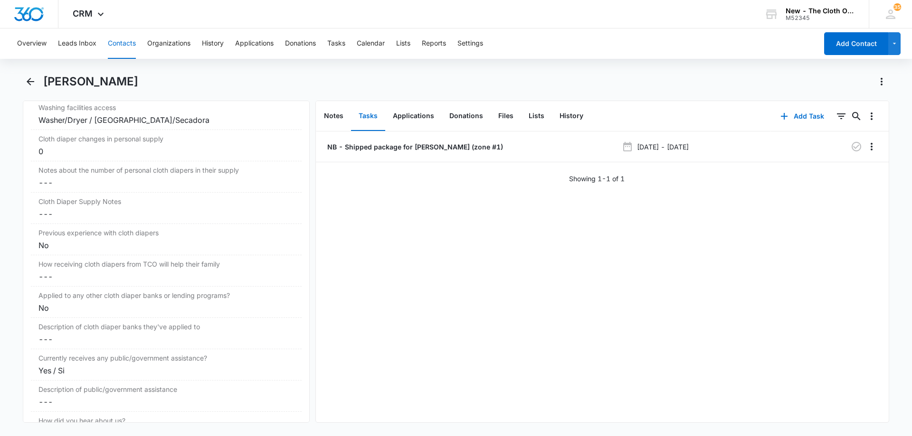
scroll to position [1567, 0]
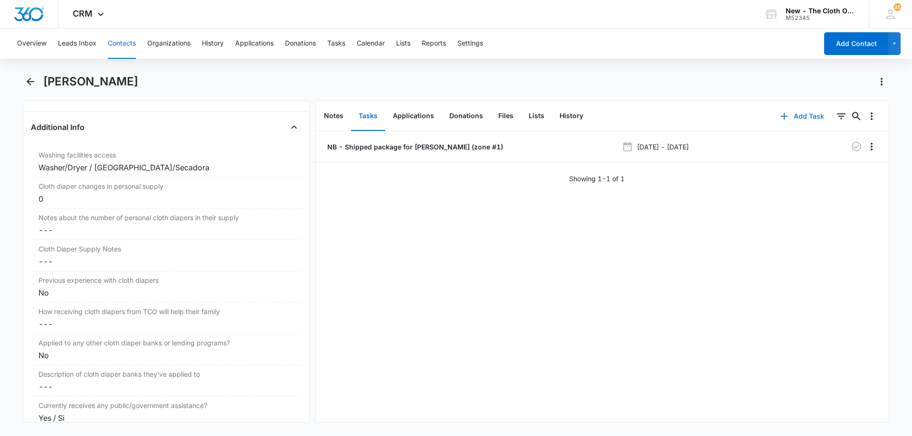
click at [794, 116] on button "Add Task" at bounding box center [802, 116] width 63 height 23
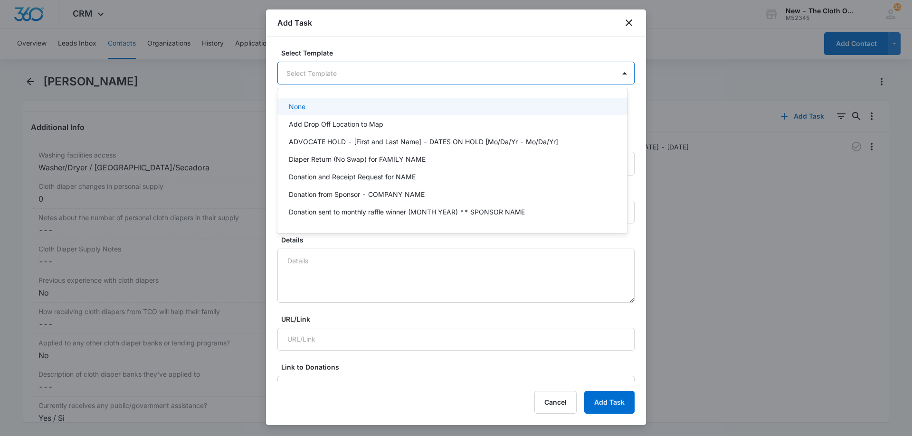
click at [364, 75] on body "CRM Apps Reputation Forms CRM Email Social Ads Intelligence Brand Settings New …" at bounding box center [456, 218] width 912 height 436
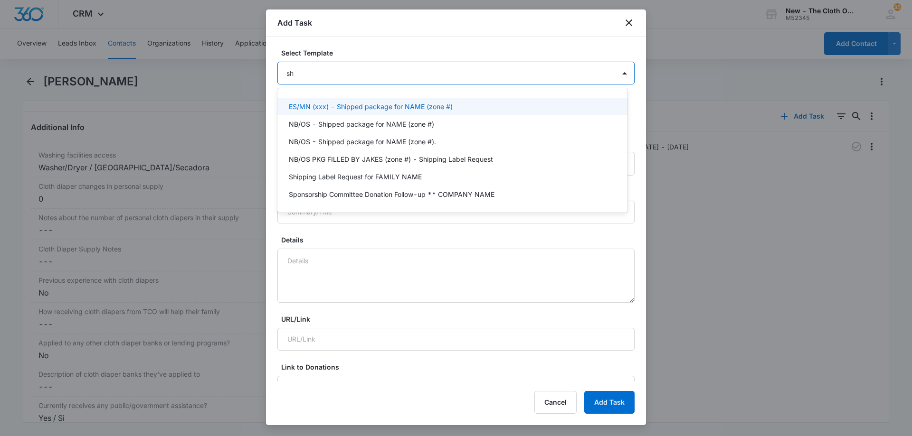
type input "shi"
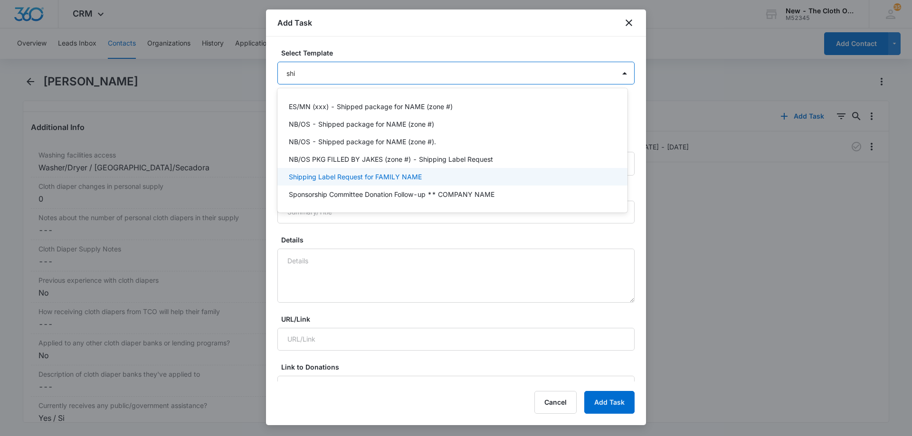
click at [394, 181] on p "Shipping Label Request for FAMILY NAME" at bounding box center [355, 177] width 133 height 10
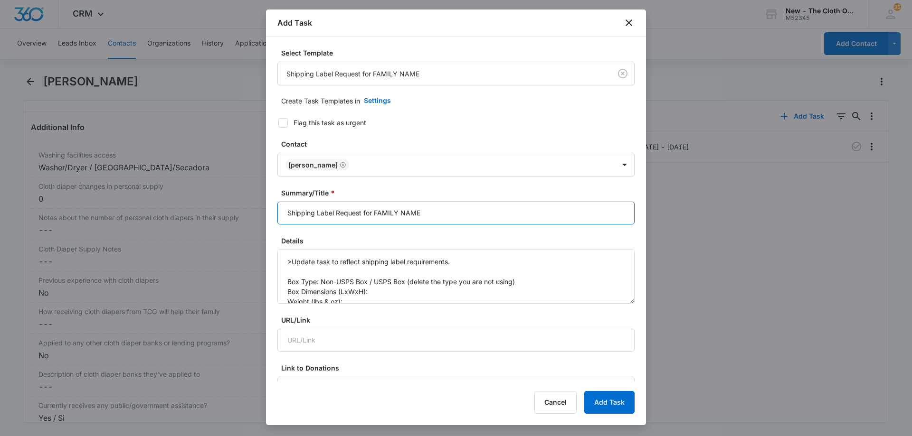
drag, startPoint x: 445, startPoint y: 217, endPoint x: 373, endPoint y: 220, distance: 72.3
click at [373, 220] on input "Shipping Label Request for FAMILY NAME" at bounding box center [455, 213] width 357 height 23
type input "Shipping Label Request for A BEARDEN"
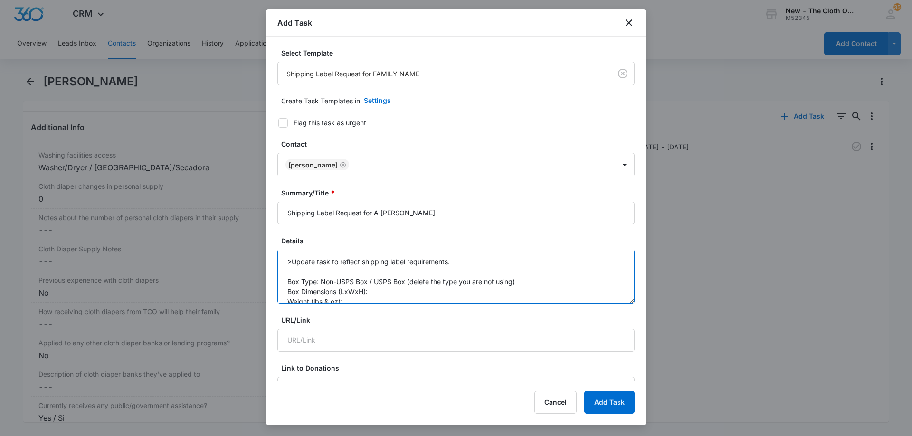
drag, startPoint x: 371, startPoint y: 282, endPoint x: 517, endPoint y: 281, distance: 145.8
click at [517, 281] on textarea ">Update task to reflect shipping label requirements. Box Type: Non-USPS Box / U…" at bounding box center [455, 277] width 357 height 54
click at [386, 293] on textarea ">Update task to reflect shipping label requirements. Box Type: Non-USPS Box Box…" at bounding box center [455, 277] width 357 height 54
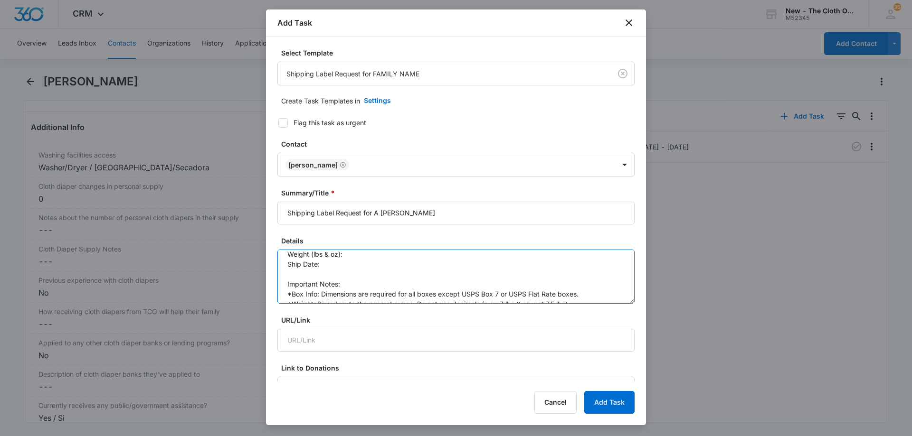
click at [357, 257] on textarea ">Update task to reflect shipping label requirements. Box Type: Non-USPS Box Box…" at bounding box center [455, 277] width 357 height 54
click at [348, 266] on textarea ">Update task to reflect shipping label requirements. Box Type: Non-USPS Box Box…" at bounding box center [455, 277] width 357 height 54
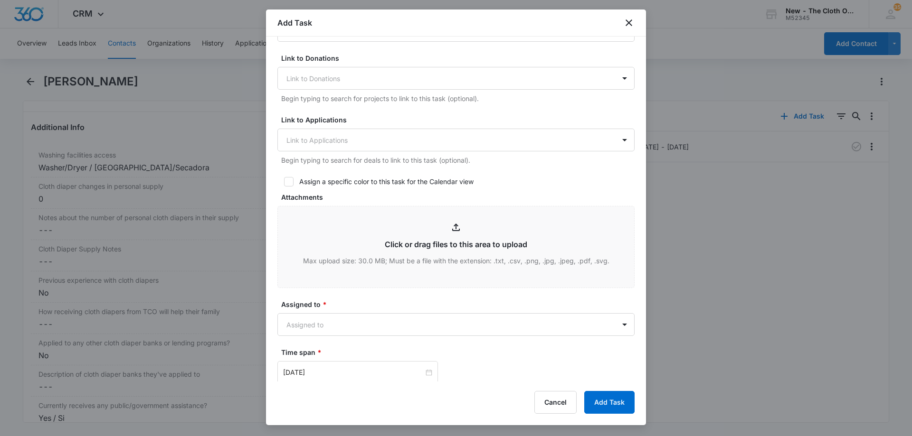
scroll to position [475, 0]
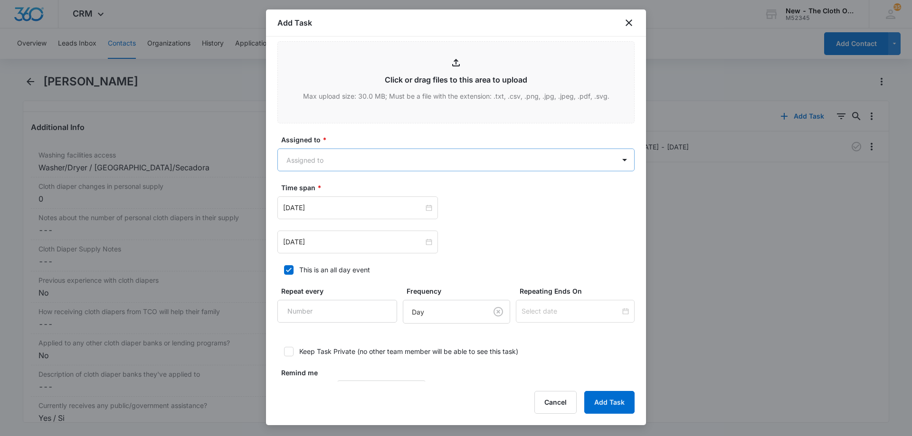
type textarea ">Update task to reflect shipping label requirements. Box Type: Non-USPS Box Box…"
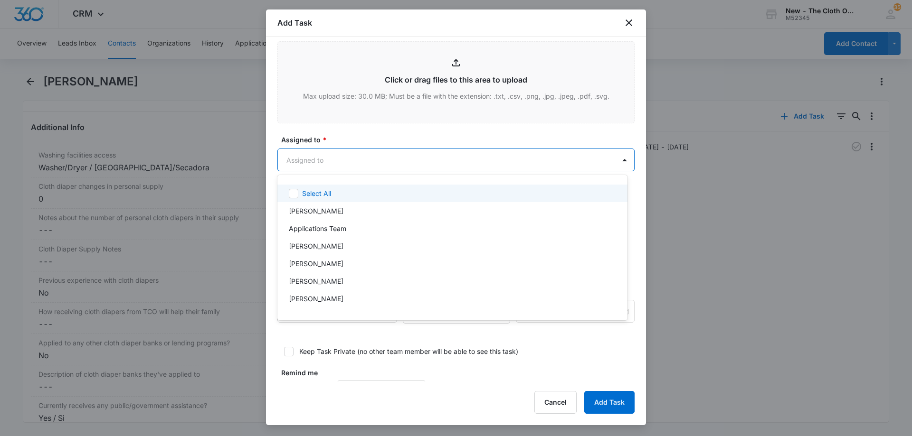
click at [344, 155] on body "CRM Apps Reputation Forms CRM Email Social Ads Intelligence Brand Settings New …" at bounding box center [456, 218] width 912 height 436
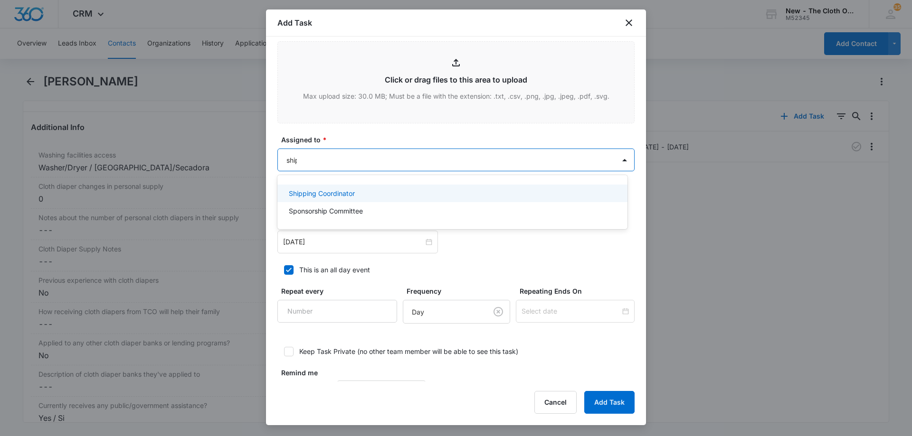
type input "shipp"
click at [337, 197] on p "Shipping Coordinator" at bounding box center [322, 193] width 66 height 10
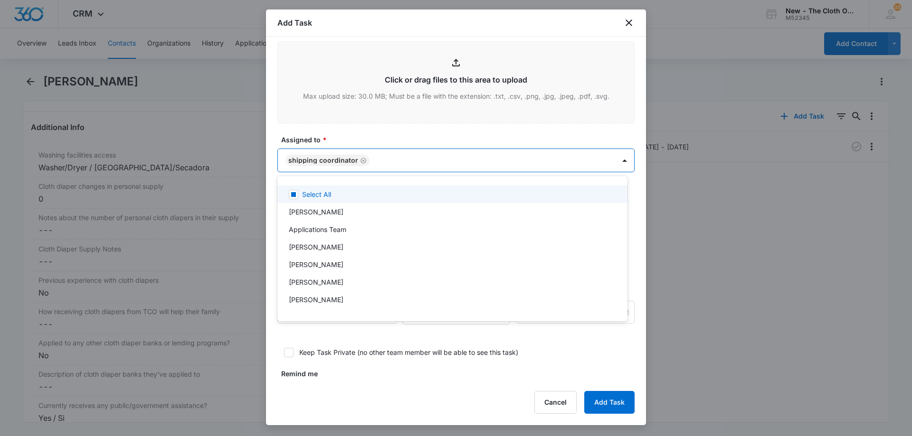
click at [419, 131] on div at bounding box center [456, 218] width 912 height 436
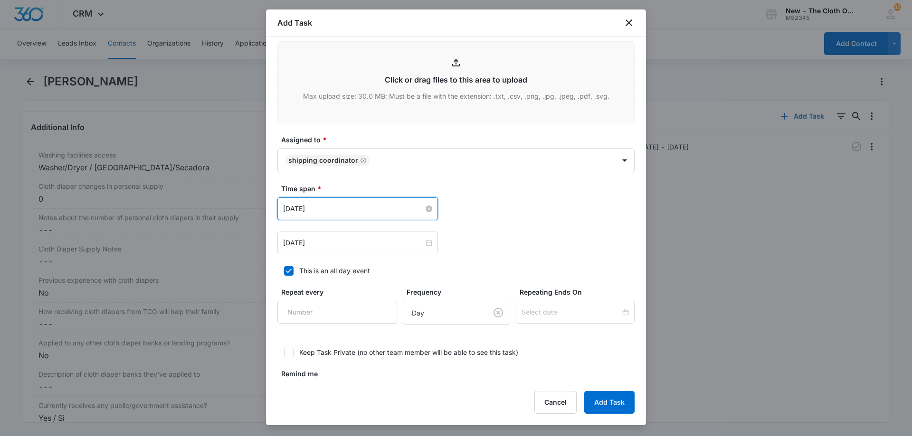
click at [353, 207] on input "Sep 26, 2024" at bounding box center [353, 209] width 141 height 10
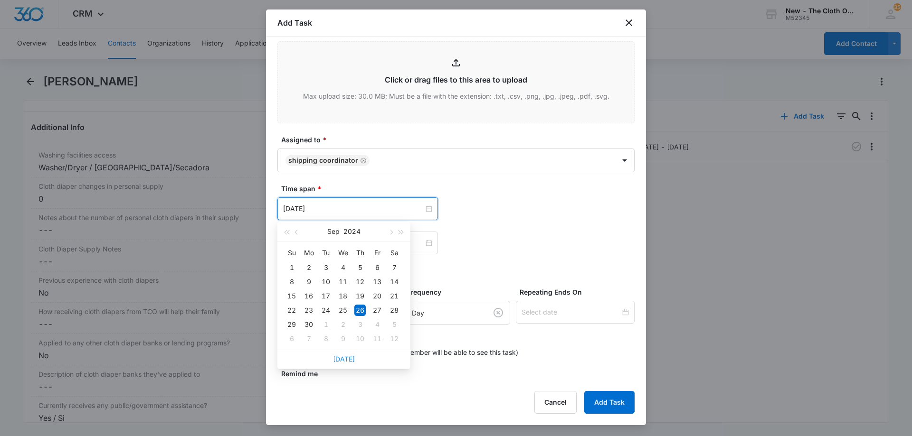
click at [343, 360] on link "Today" at bounding box center [344, 359] width 22 height 8
type input "Sep 8, 2025"
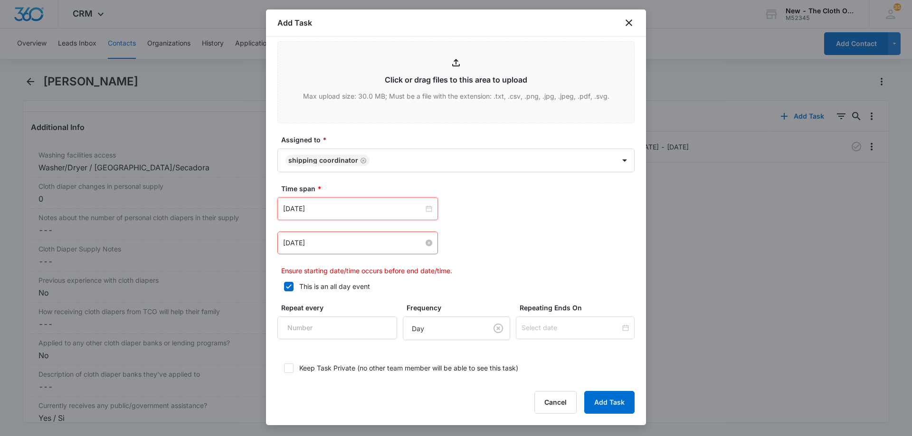
click at [356, 244] on input "Sep 27, 2024" at bounding box center [353, 243] width 141 height 10
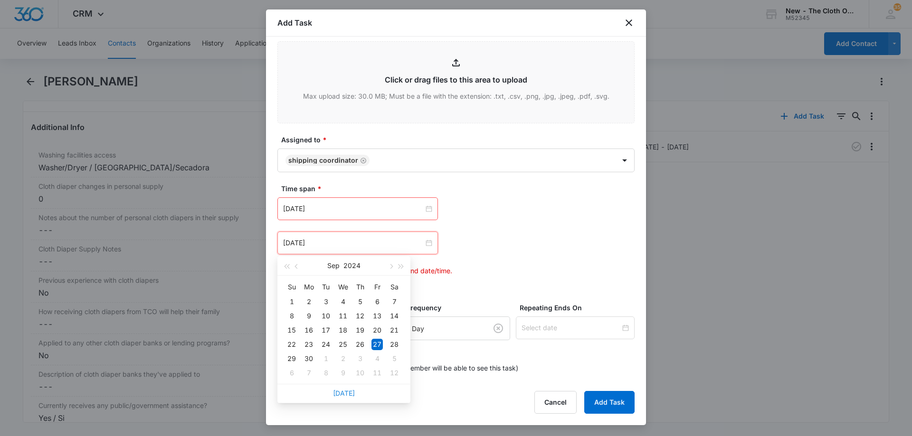
click at [345, 394] on link "Today" at bounding box center [344, 393] width 22 height 8
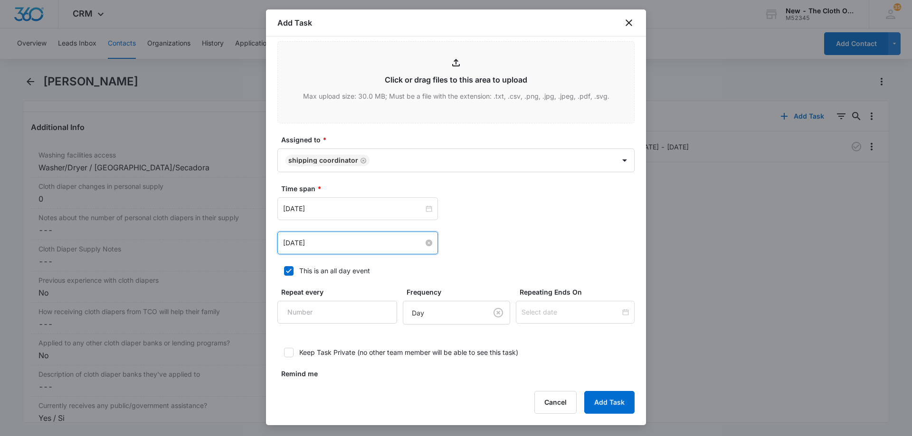
click at [340, 245] on input "Sep 8, 2025" at bounding box center [353, 243] width 141 height 10
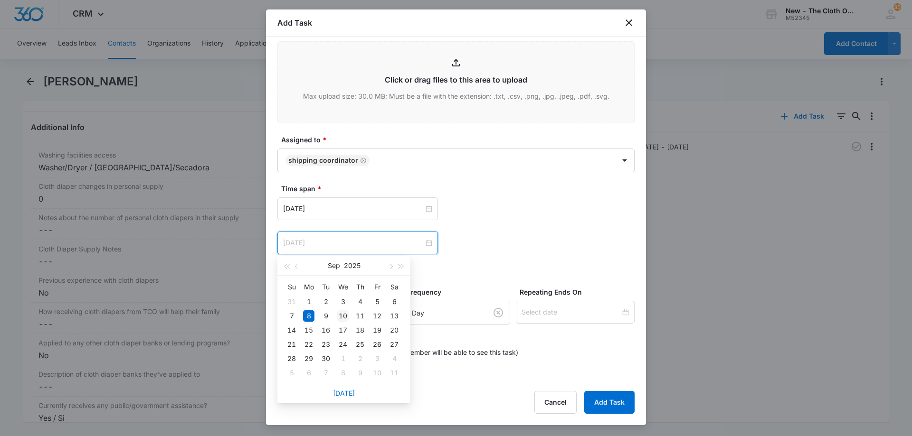
type input "Sep 10, 2025"
click at [341, 317] on div "10" at bounding box center [342, 316] width 11 height 11
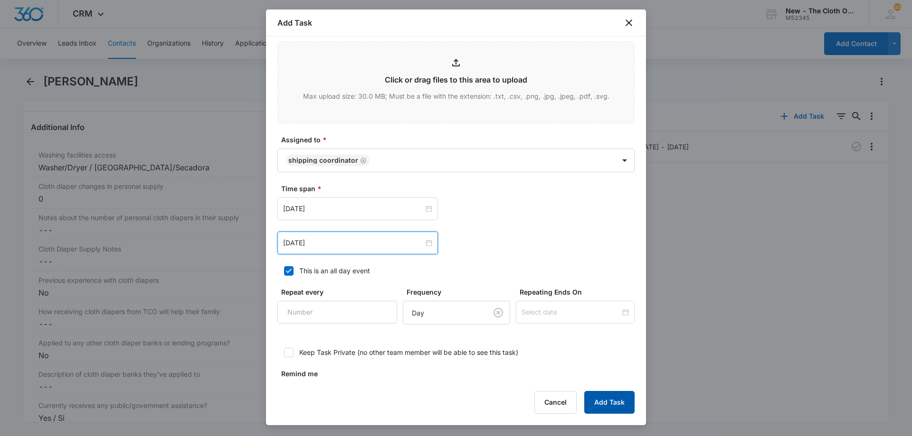
click at [600, 403] on button "Add Task" at bounding box center [609, 402] width 50 height 23
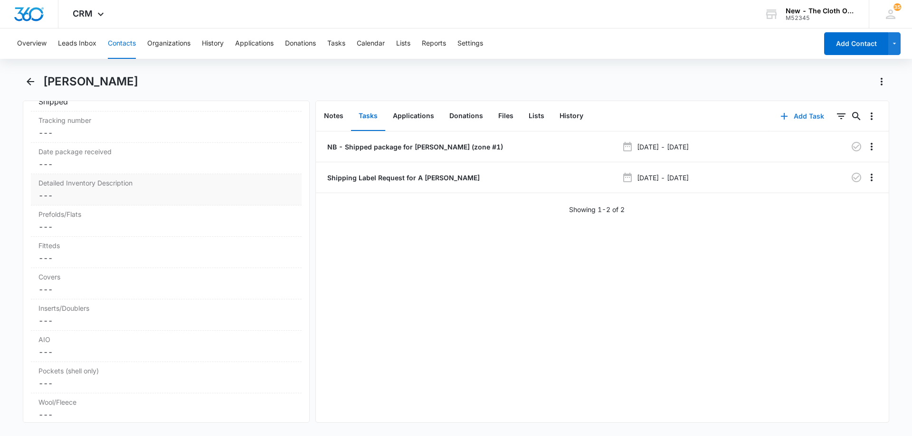
scroll to position [2232, 0]
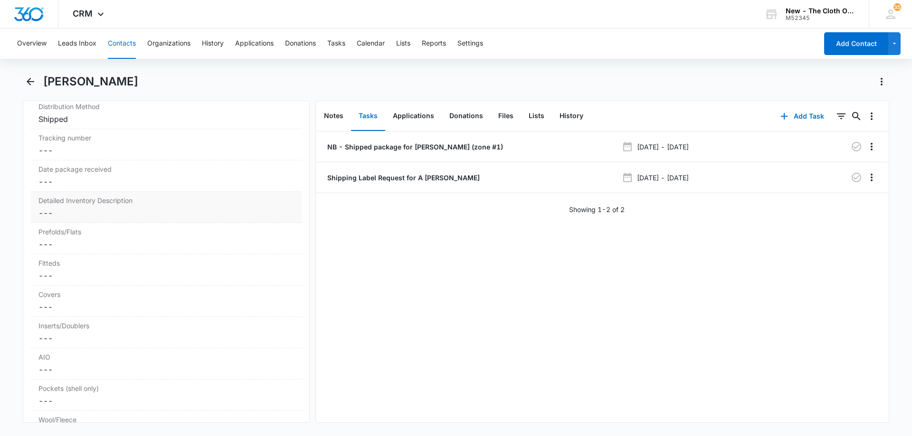
click at [113, 209] on dd "Cancel Save Changes ---" at bounding box center [165, 212] width 255 height 11
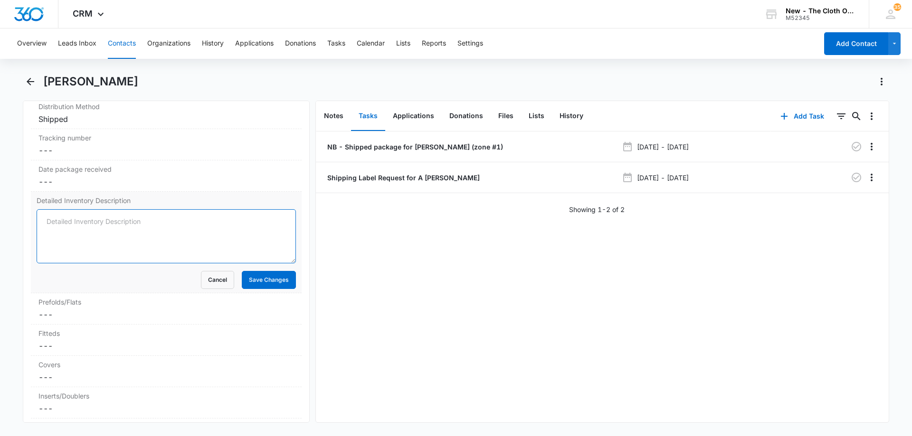
click at [109, 223] on textarea "Detailed Inventory Description" at bounding box center [166, 236] width 259 height 54
click at [200, 226] on textarea "Detailed Inventory Description" at bounding box center [166, 236] width 259 height 54
click at [123, 230] on textarea "Detailed Inventory Description" at bounding box center [166, 236] width 259 height 54
drag, startPoint x: 163, startPoint y: 216, endPoint x: 159, endPoint y: 218, distance: 5.3
click at [160, 217] on textarea "Detailed Inventory Description" at bounding box center [166, 236] width 259 height 54
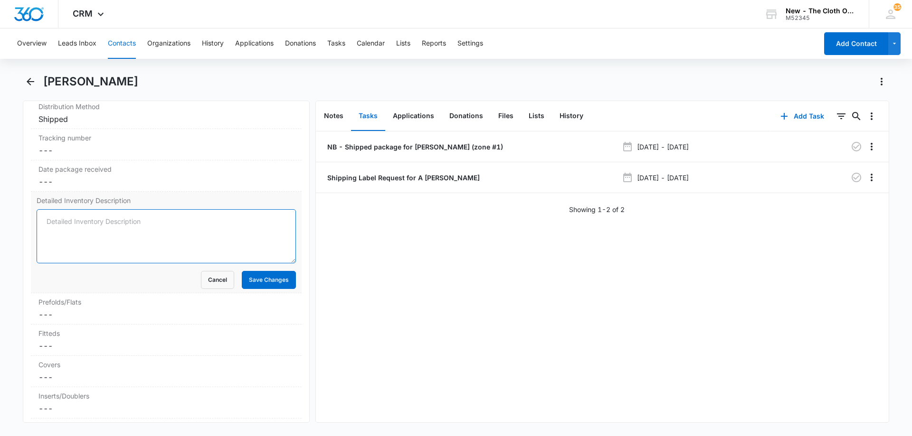
paste textarea "9 EUC prefolds (2 purple trim, 5 orange trim, 2 green trim), 2 EUC inserts, 3 G…"
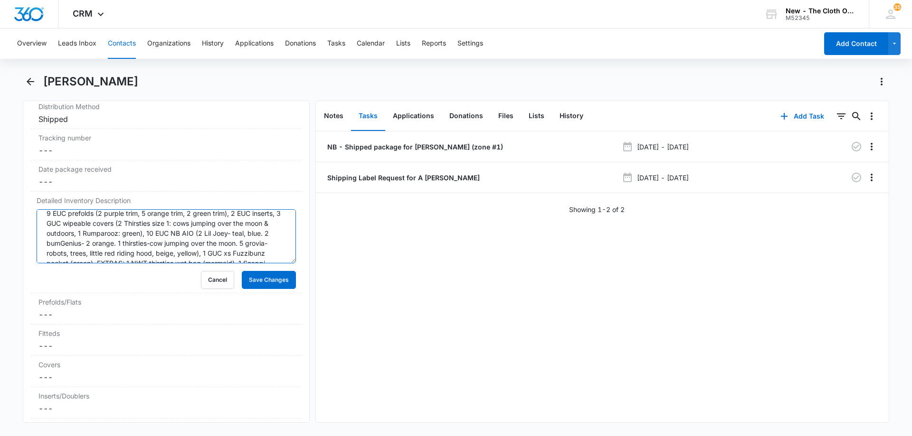
scroll to position [0, 0]
click at [43, 220] on textarea "9 EUC prefolds (2 purple trim, 5 orange trim, 2 green trim), 2 EUC inserts, 3 G…" at bounding box center [166, 236] width 259 height 54
drag, startPoint x: 124, startPoint y: 222, endPoint x: 125, endPoint y: 231, distance: 9.1
click at [125, 231] on textarea "20 NB pkg *** 9 EUC prefolds (2 purple trim, 5 orange trim, 2 green trim), 2 EU…" at bounding box center [166, 236] width 259 height 54
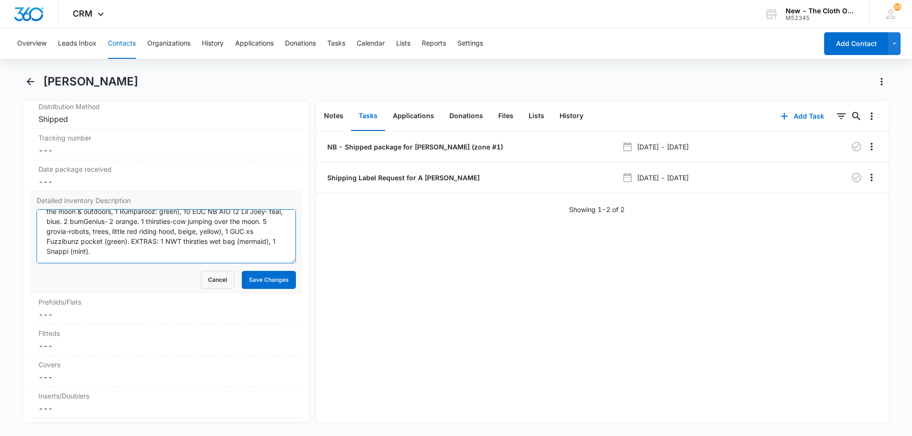
drag, startPoint x: 58, startPoint y: 250, endPoint x: 186, endPoint y: 252, distance: 127.7
click at [198, 252] on textarea "20 NB pkg *** 9 EUC prefolds (2 purple trim, 5 orange trim, 2 green trim), 2 EU…" at bounding box center [166, 236] width 259 height 54
drag, startPoint x: 47, startPoint y: 253, endPoint x: 60, endPoint y: 264, distance: 16.8
click at [47, 253] on textarea "20 NB pkg *** 9 EUC prefolds (2 purple trim, 5 orange trim, 2 green trim), 2 EU…" at bounding box center [166, 236] width 259 height 54
type textarea "20 NB pkg *** 9 EUC prefolds (2 purple trim, 5 orange trim, 2 green trim), 2 EU…"
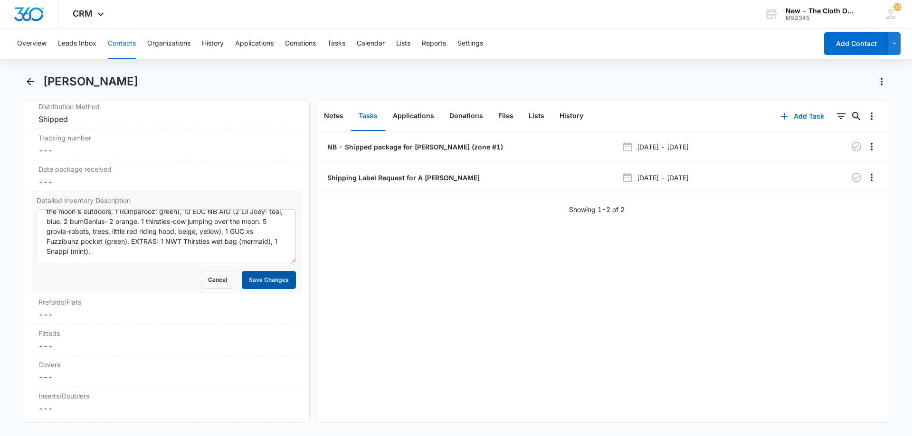
click at [266, 282] on button "Save Changes" at bounding box center [269, 280] width 54 height 18
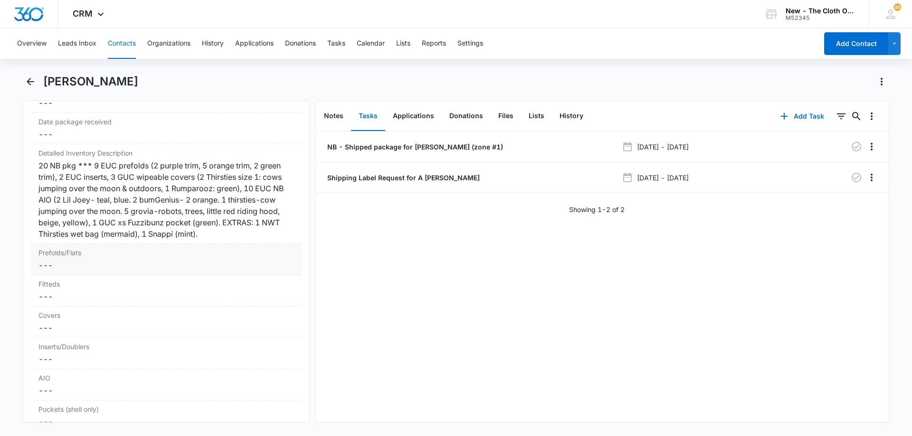
click at [75, 269] on dd "Cancel Save Changes ---" at bounding box center [165, 265] width 255 height 11
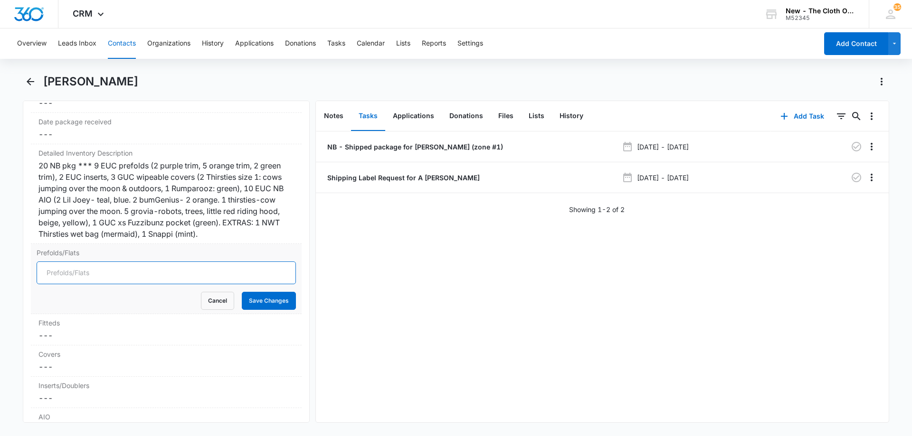
click at [75, 277] on input "Prefolds/Flats" at bounding box center [166, 273] width 259 height 23
type input "9"
click at [259, 298] on button "Save Changes" at bounding box center [269, 301] width 54 height 18
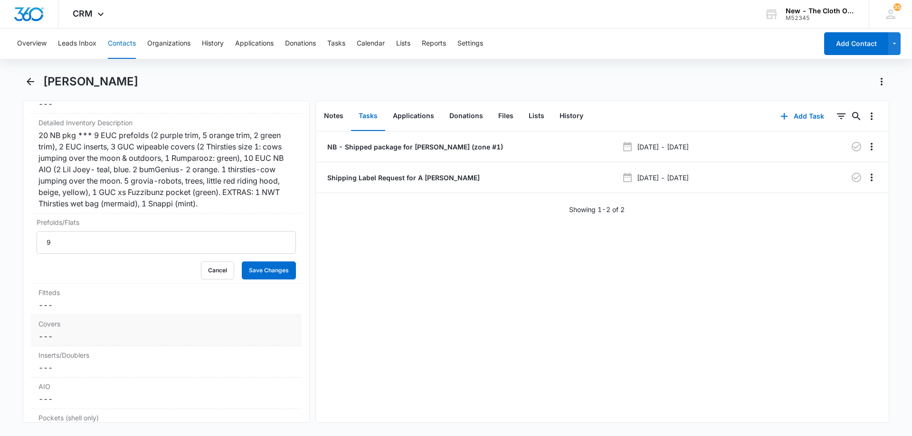
scroll to position [2327, 0]
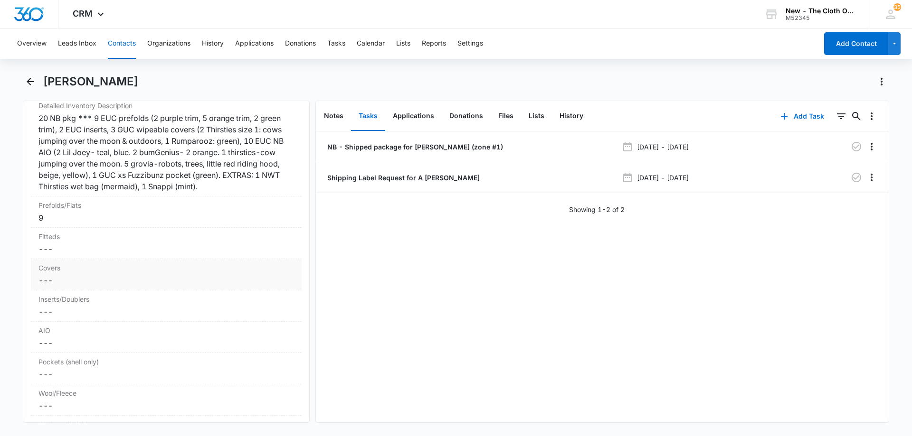
click at [81, 280] on dd "Cancel Save Changes ---" at bounding box center [165, 280] width 255 height 11
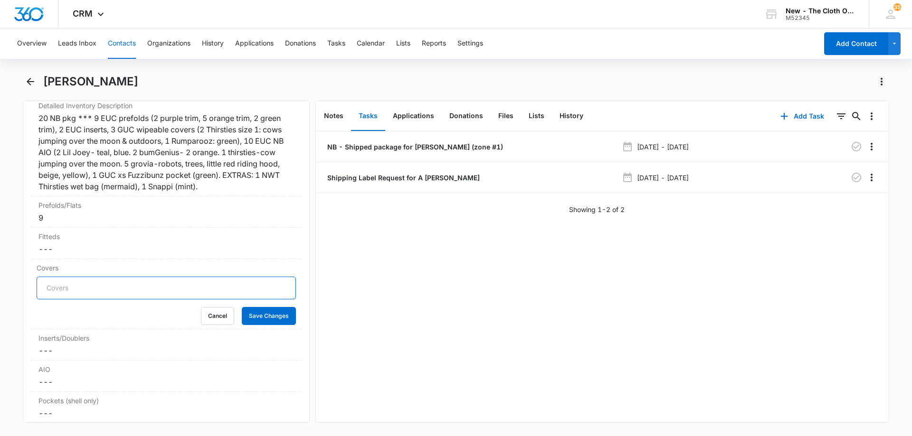
click at [66, 291] on input "Covers" at bounding box center [166, 288] width 259 height 23
type input "3"
click at [256, 314] on button "Save Changes" at bounding box center [269, 316] width 54 height 18
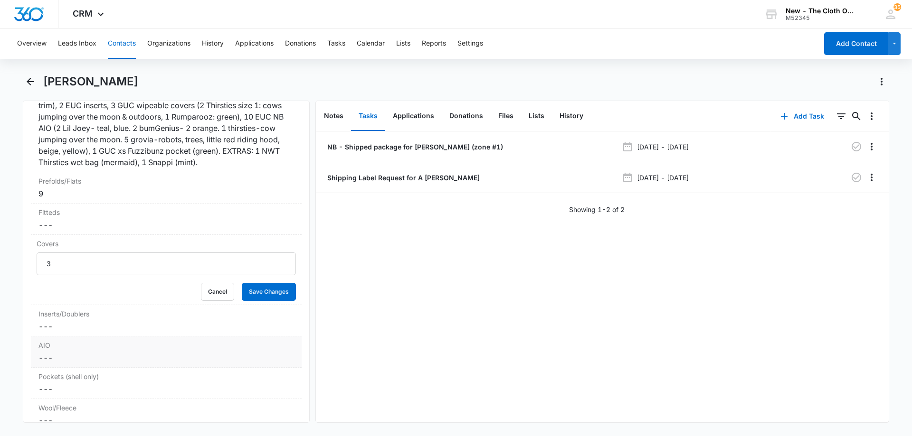
scroll to position [2374, 0]
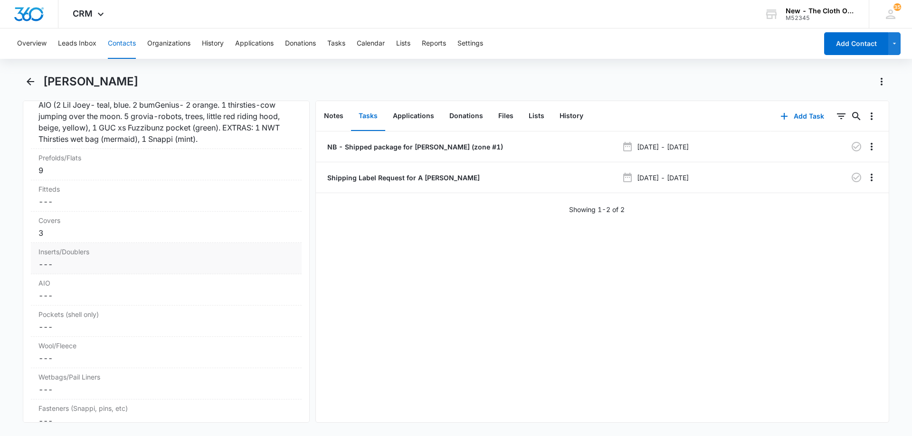
click at [86, 274] on div "Inserts/Doublers Cancel Save Changes ---" at bounding box center [166, 258] width 271 height 31
click at [67, 269] on input "Inserts/Doublers" at bounding box center [166, 272] width 259 height 23
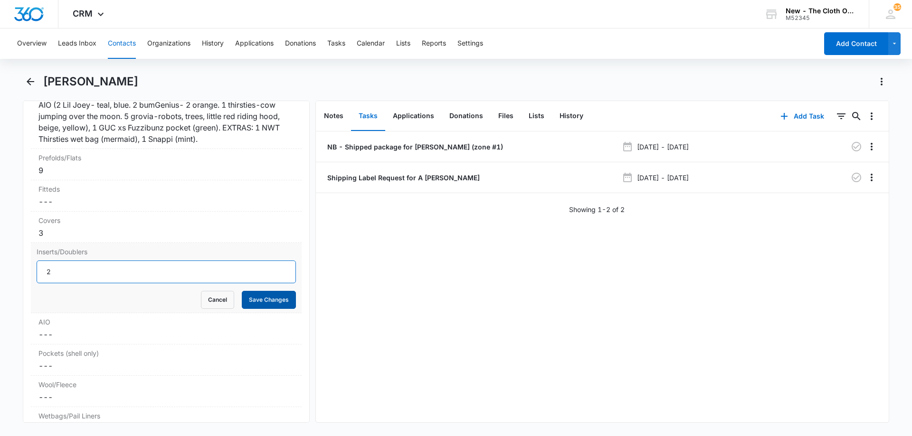
type input "2"
click at [275, 304] on button "Save Changes" at bounding box center [269, 300] width 54 height 18
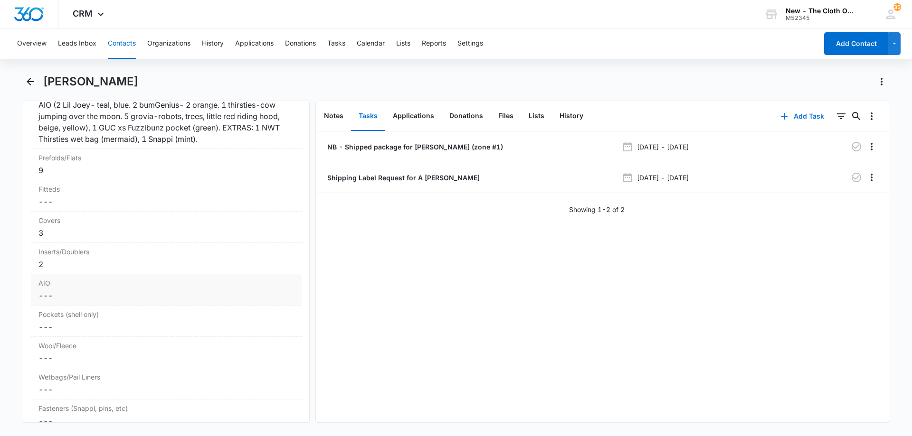
click at [59, 294] on dd "Cancel Save Changes ---" at bounding box center [165, 295] width 255 height 11
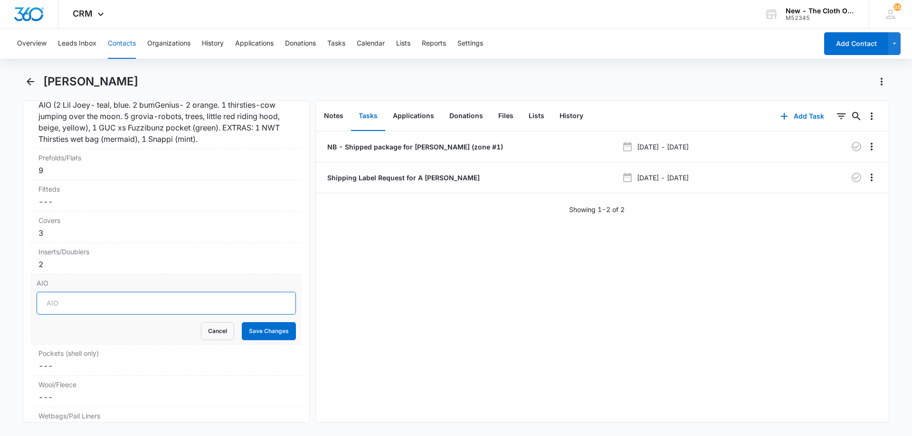
click at [68, 301] on input "AIO" at bounding box center [166, 303] width 259 height 23
type input "10"
drag, startPoint x: 275, startPoint y: 335, endPoint x: 272, endPoint y: 332, distance: 5.0
click at [275, 335] on button "Save Changes" at bounding box center [269, 331] width 54 height 18
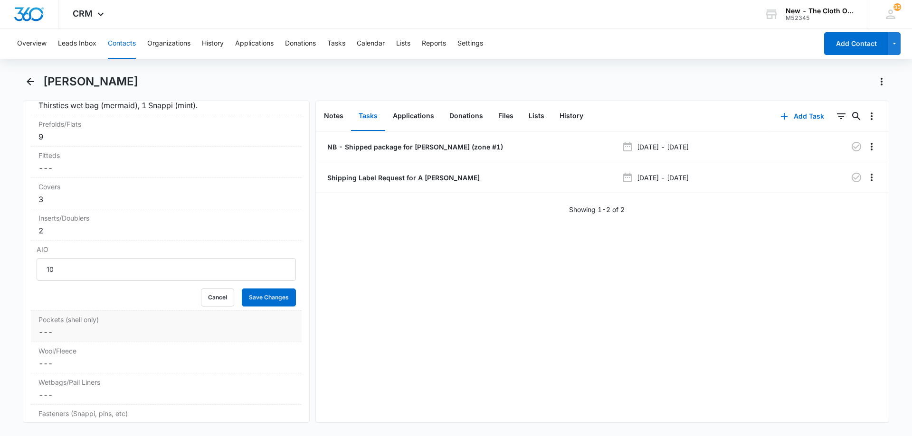
scroll to position [2421, 0]
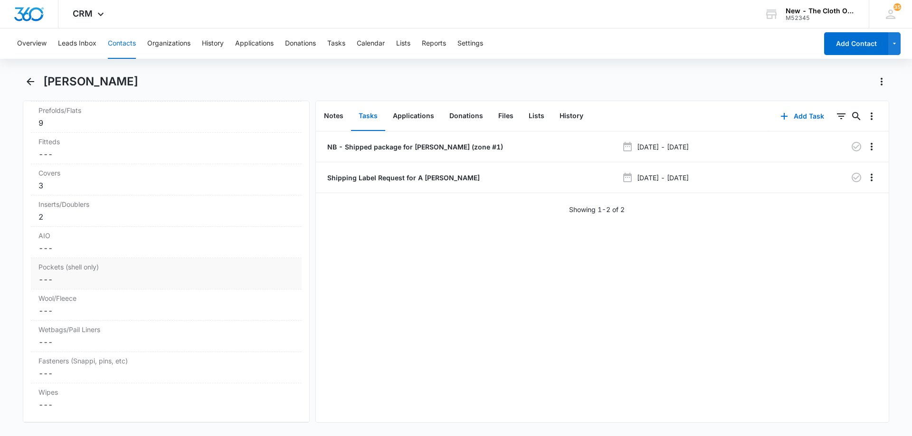
click at [65, 275] on dd "Cancel Save Changes ---" at bounding box center [165, 279] width 255 height 11
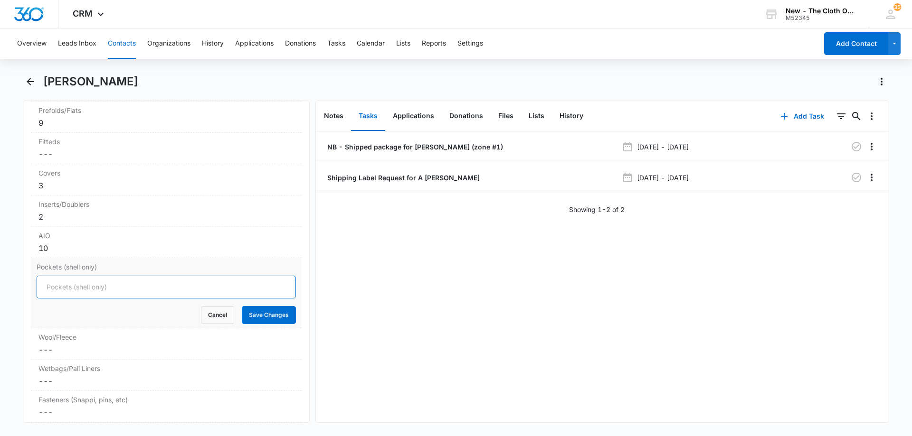
click at [61, 280] on input "Pockets (shell only)" at bounding box center [166, 287] width 259 height 23
type input "1"
click at [274, 318] on button "Save Changes" at bounding box center [269, 315] width 54 height 18
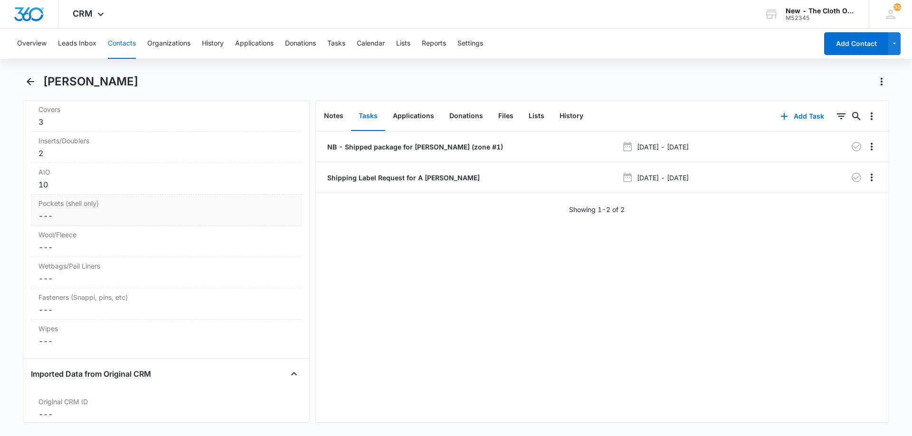
scroll to position [2516, 0]
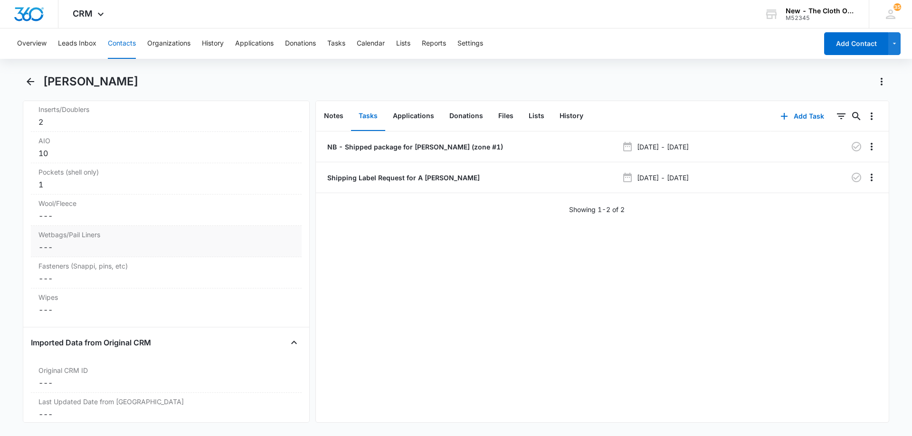
click at [125, 241] on div "Wetbags/Pail Liners Cancel Save Changes ---" at bounding box center [166, 241] width 271 height 31
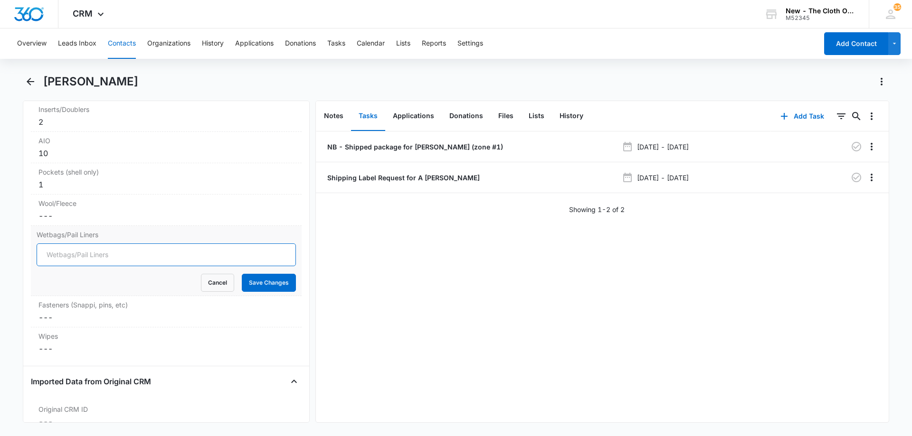
click at [88, 254] on input "Wetbags/Pail Liners" at bounding box center [166, 255] width 259 height 23
type input "1"
click at [268, 286] on button "Save Changes" at bounding box center [269, 283] width 54 height 18
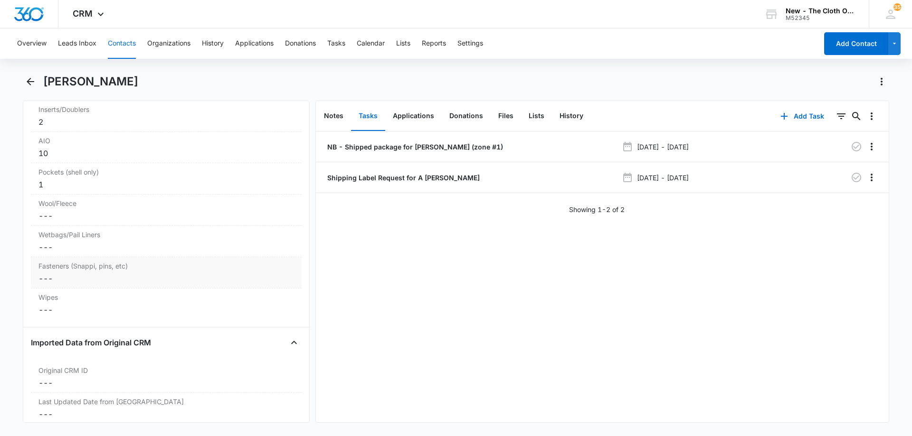
click at [87, 270] on label "Fasteners (Snappi, pins, etc)" at bounding box center [165, 266] width 255 height 10
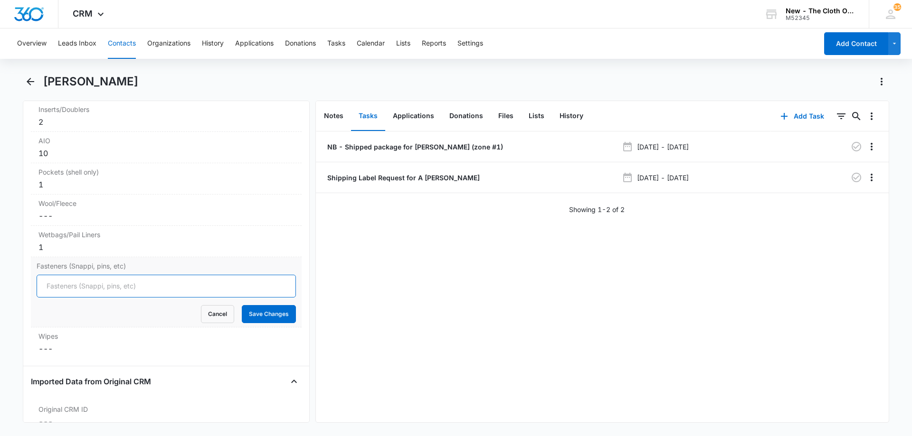
click at [71, 286] on input "Fasteners (Snappi, pins, etc)" at bounding box center [166, 286] width 259 height 23
type input "1"
click at [262, 313] on button "Save Changes" at bounding box center [269, 314] width 54 height 18
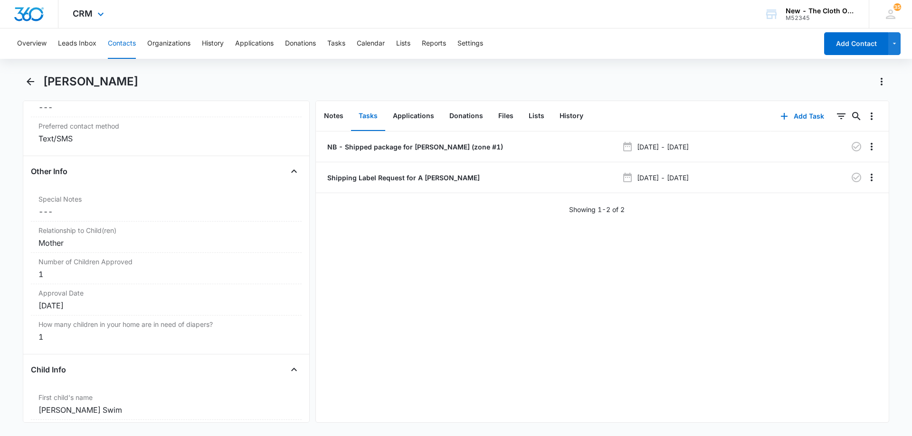
scroll to position [665, 0]
